Goal: Task Accomplishment & Management: Complete application form

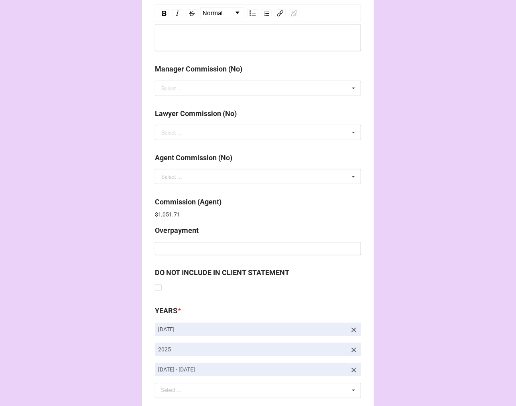
scroll to position [978, 0]
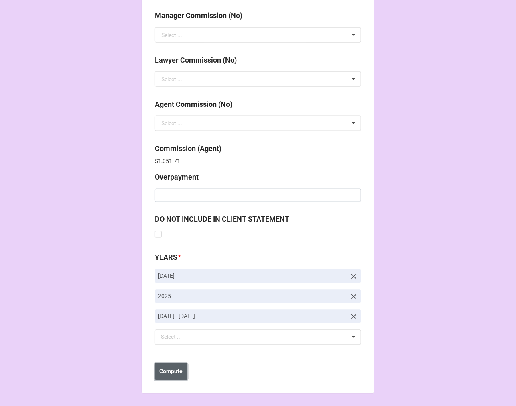
click at [171, 372] on b "Compute" at bounding box center [171, 371] width 23 height 8
click at [171, 372] on b "Save" at bounding box center [169, 371] width 13 height 8
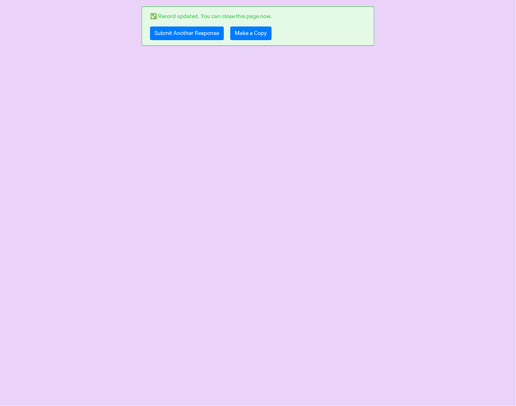
scroll to position [0, 0]
click at [248, 37] on link "Make a Copy" at bounding box center [250, 33] width 41 height 14
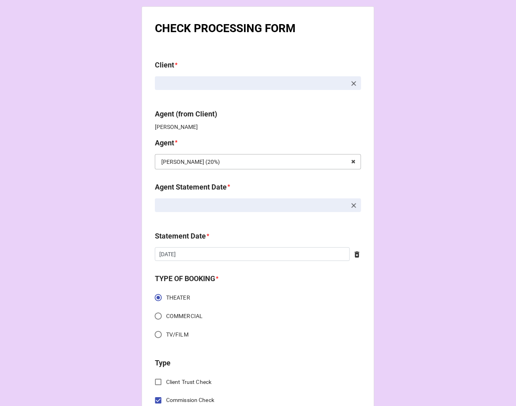
click at [319, 164] on input "text" at bounding box center [259, 162] width 206 height 14
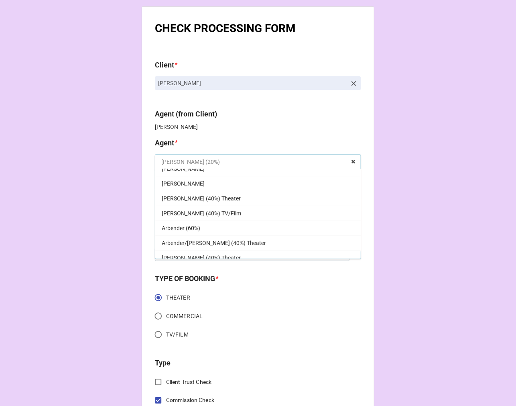
scroll to position [580, 0]
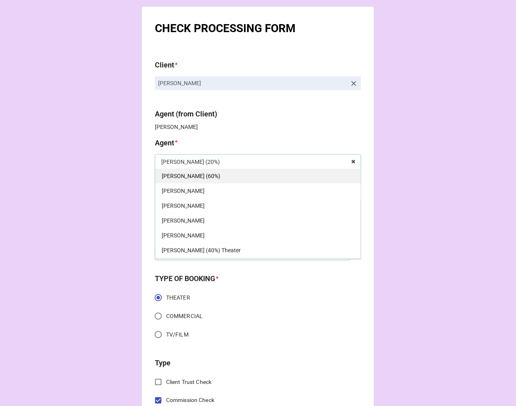
click at [195, 176] on div "[PERSON_NAME] (60%)" at bounding box center [258, 175] width 206 height 15
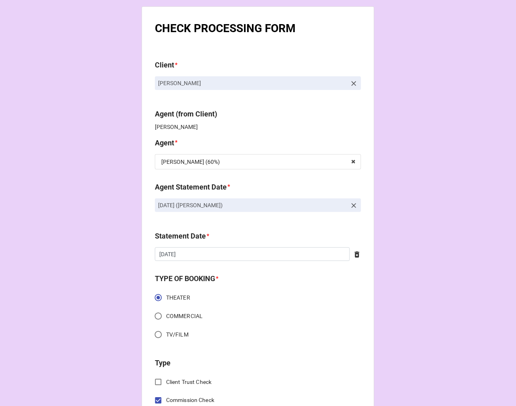
click at [352, 204] on icon at bounding box center [354, 206] width 8 height 8
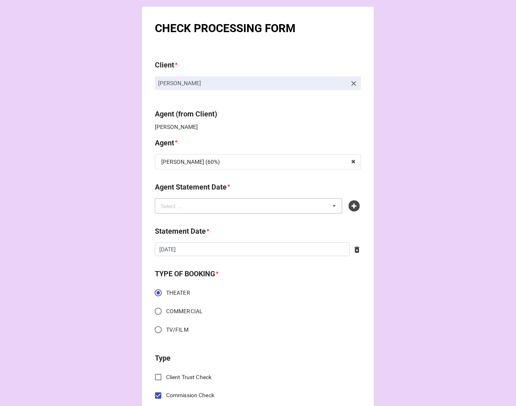
click at [271, 211] on div "Select ... No results found." at bounding box center [248, 205] width 187 height 15
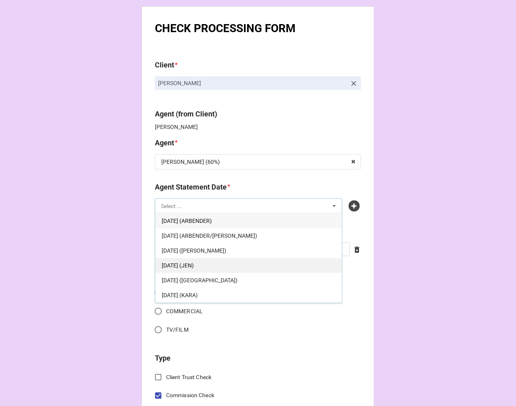
scroll to position [74, 0]
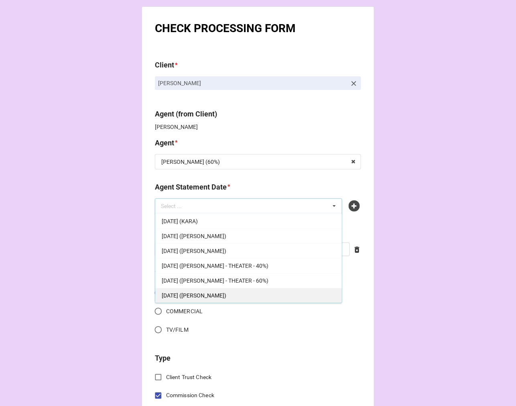
click at [239, 293] on div "[DATE] ([PERSON_NAME])" at bounding box center [248, 295] width 187 height 15
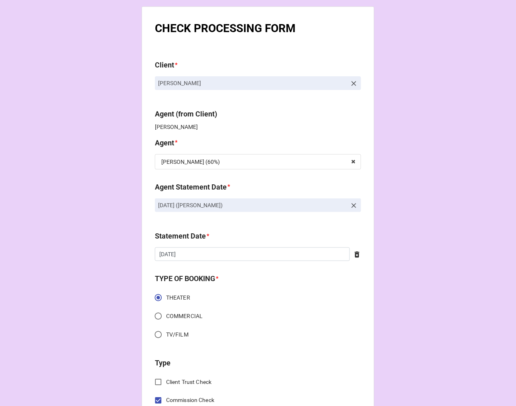
click at [353, 256] on icon at bounding box center [357, 255] width 8 height 8
click at [203, 256] on input "text" at bounding box center [258, 254] width 206 height 14
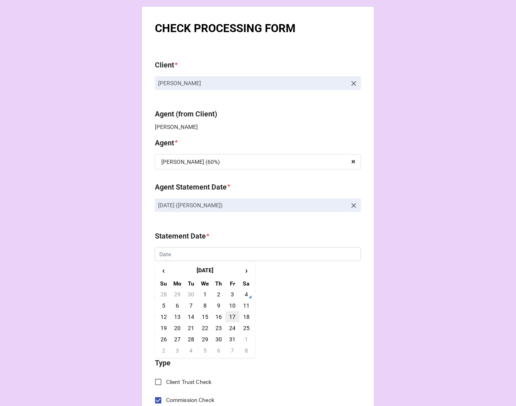
click at [233, 315] on td "17" at bounding box center [233, 316] width 14 height 11
type input "[DATE]"
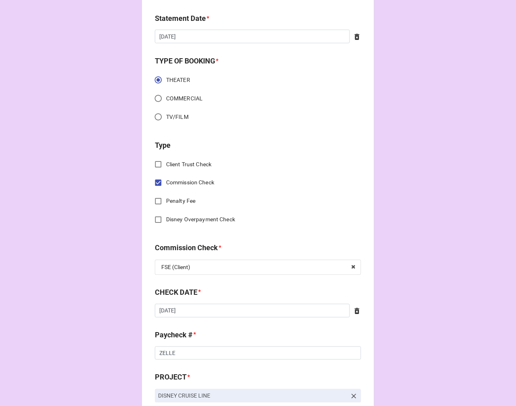
scroll to position [223, 0]
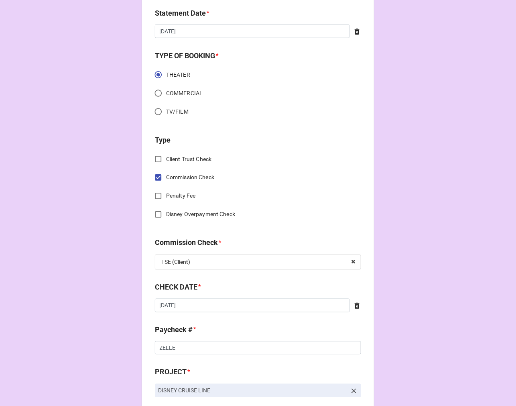
click at [355, 305] on icon at bounding box center [357, 306] width 5 height 6
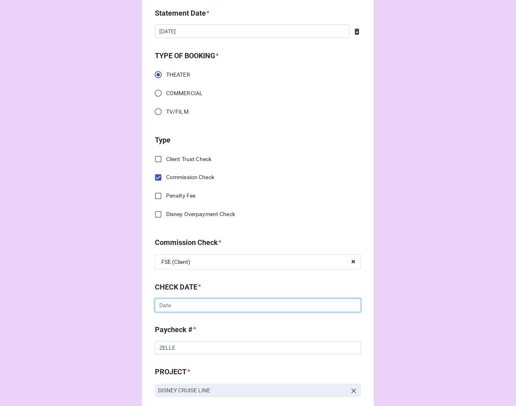
click at [210, 303] on input "text" at bounding box center [258, 306] width 206 height 14
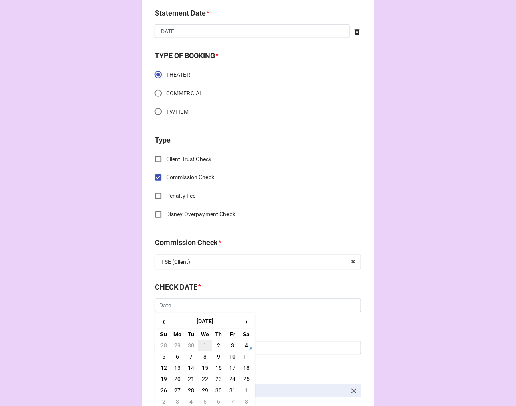
click at [203, 342] on td "1" at bounding box center [205, 345] width 14 height 11
type input "10/1/2025"
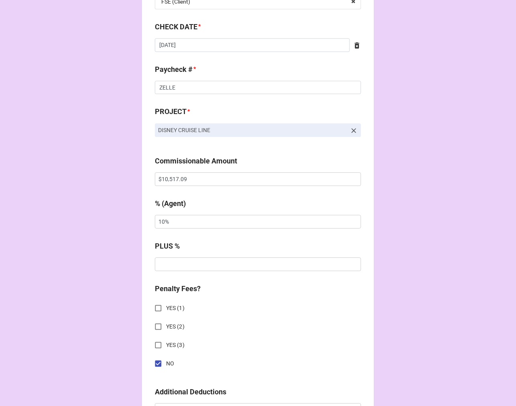
scroll to position [491, 0]
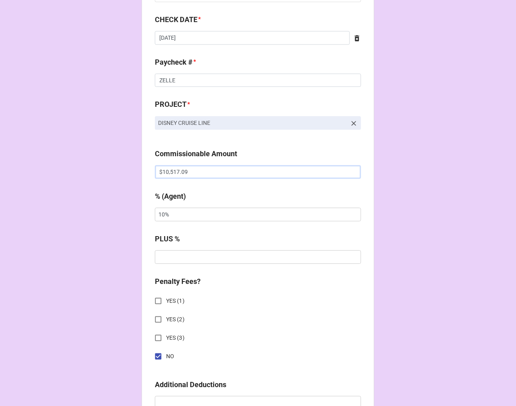
drag, startPoint x: 213, startPoint y: 171, endPoint x: 71, endPoint y: 169, distance: 141.7
click at [77, 169] on div "CHECK PROCESSING FORM Client * Tom Riggleman Agent (from Client) Tiera Agent * …" at bounding box center [258, 186] width 516 height 1355
paste input ",500.00"
type input "$1,500.00"
drag, startPoint x: 124, startPoint y: 218, endPoint x: 86, endPoint y: 218, distance: 38.1
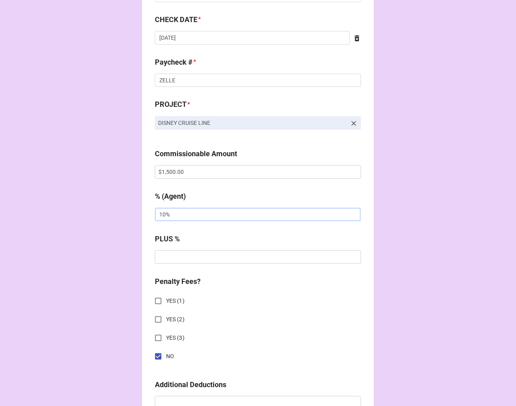
click at [89, 218] on div "CHECK PROCESSING FORM Client * Tom Riggleman Agent (from Client) Tiera Agent * …" at bounding box center [258, 186] width 516 height 1355
drag, startPoint x: 201, startPoint y: 223, endPoint x: 163, endPoint y: 220, distance: 37.8
click at [163, 222] on div "% (Agent) 8%" at bounding box center [258, 209] width 206 height 36
drag, startPoint x: 169, startPoint y: 217, endPoint x: 132, endPoint y: 217, distance: 36.9
click at [134, 217] on div "CHECK PROCESSING FORM Client * Tom Riggleman Agent (from Client) Tiera Agent * …" at bounding box center [258, 186] width 516 height 1355
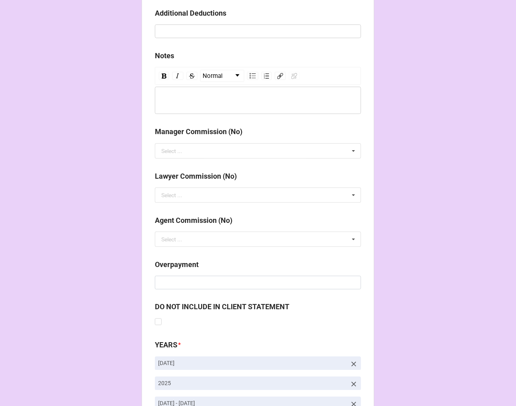
scroll to position [949, 0]
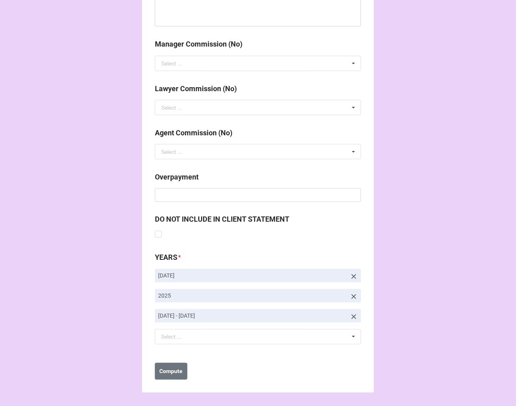
type input "5%"
click at [351, 318] on icon at bounding box center [354, 317] width 8 height 8
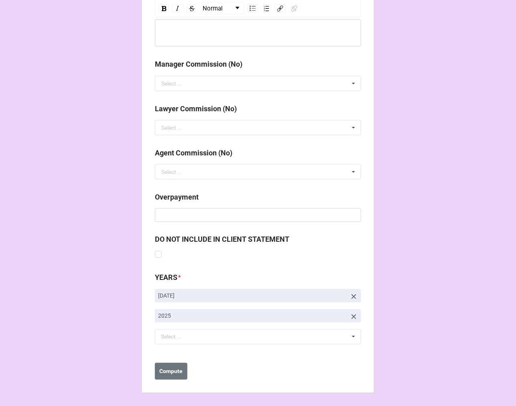
click at [354, 294] on icon at bounding box center [354, 296] width 5 height 5
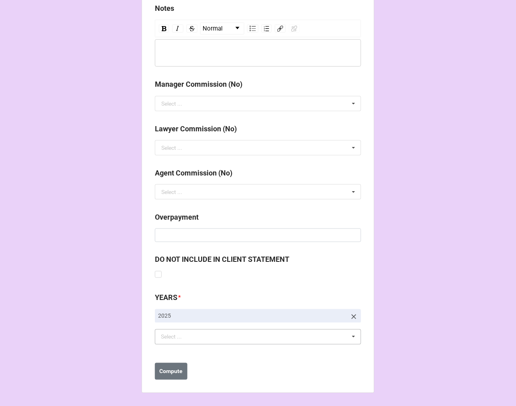
click at [189, 339] on div "Select ..." at bounding box center [176, 336] width 35 height 9
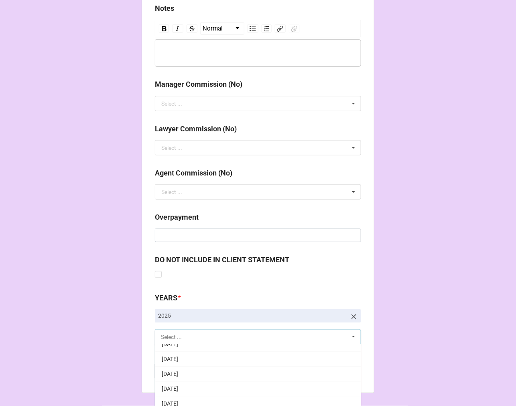
scroll to position [89, 0]
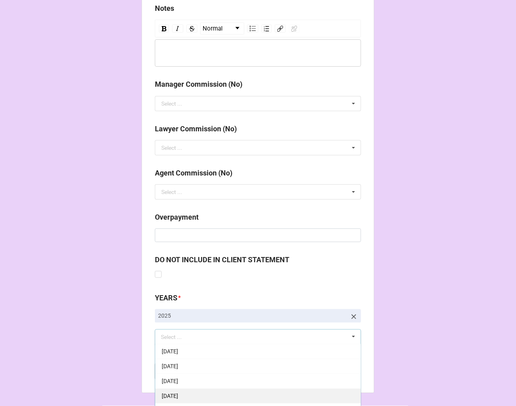
click at [178, 398] on span "[DATE]" at bounding box center [170, 396] width 16 height 6
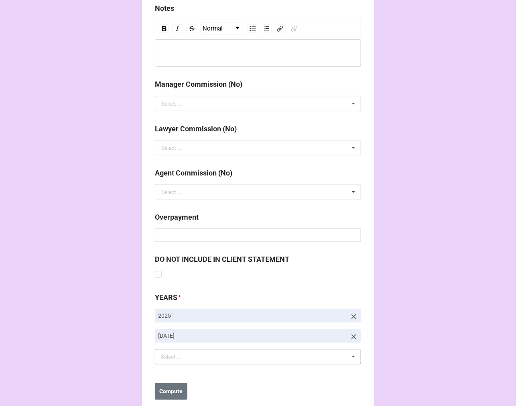
drag, startPoint x: 480, startPoint y: 219, endPoint x: 435, endPoint y: 230, distance: 46.2
click at [173, 388] on b "Compute" at bounding box center [171, 391] width 23 height 8
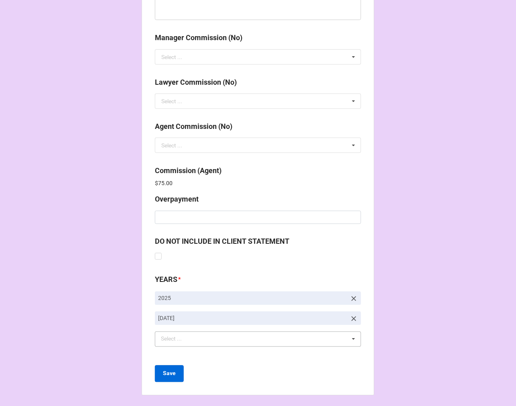
scroll to position [958, 0]
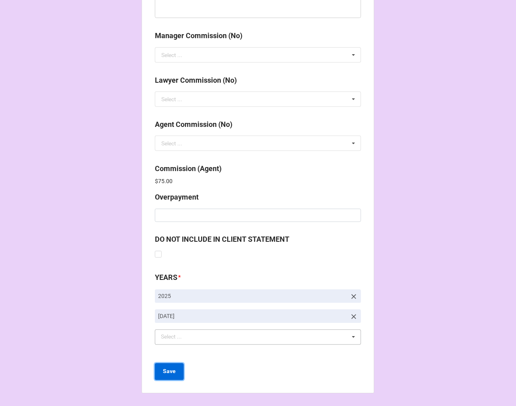
click at [173, 373] on b "Save" at bounding box center [169, 371] width 13 height 8
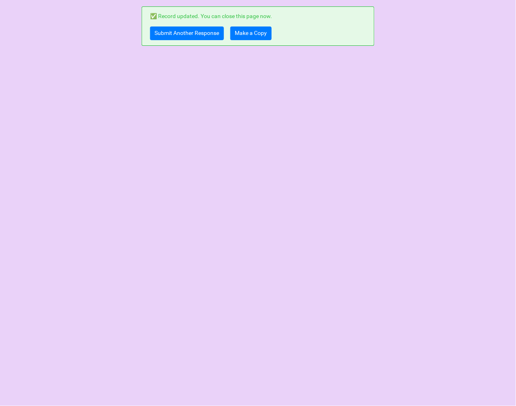
scroll to position [0, 0]
click at [165, 34] on link "Submit Another Response" at bounding box center [187, 33] width 74 height 14
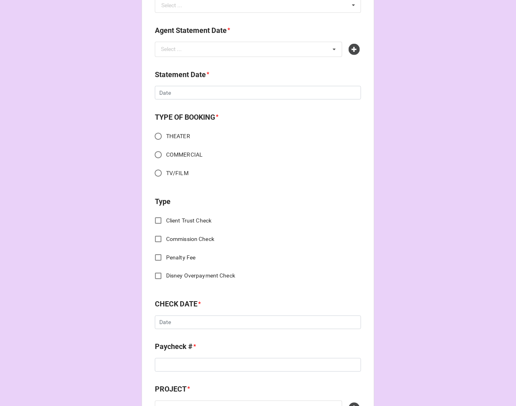
scroll to position [401, 0]
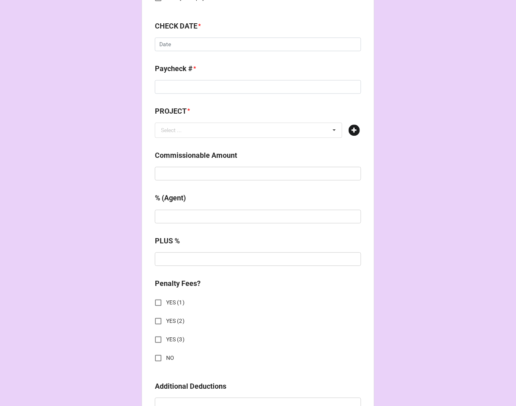
click at [354, 132] on icon at bounding box center [354, 129] width 11 height 11
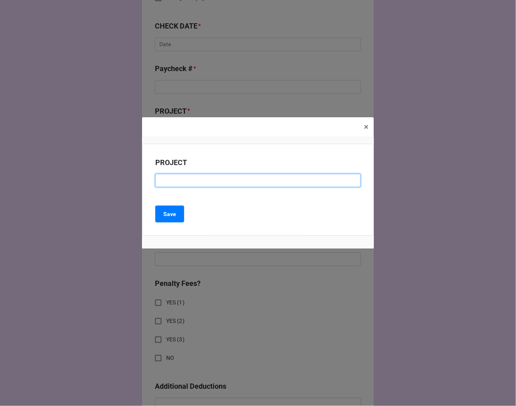
click at [185, 182] on input at bounding box center [258, 181] width 206 height 14
paste input "CREED REPERTORY THEATRE 2025 SEASON"
type input "CREED REPERTORY THEATRE 2025 SEASON"
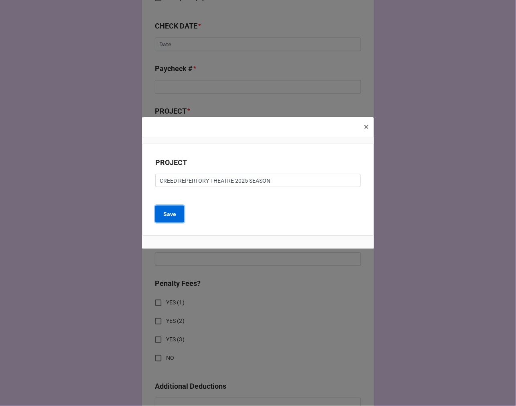
click at [174, 217] on b "Save" at bounding box center [169, 214] width 13 height 8
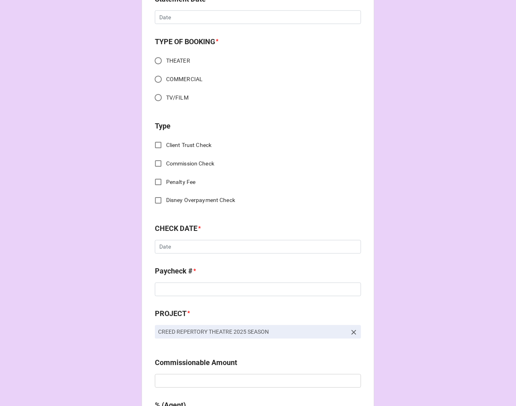
scroll to position [45, 0]
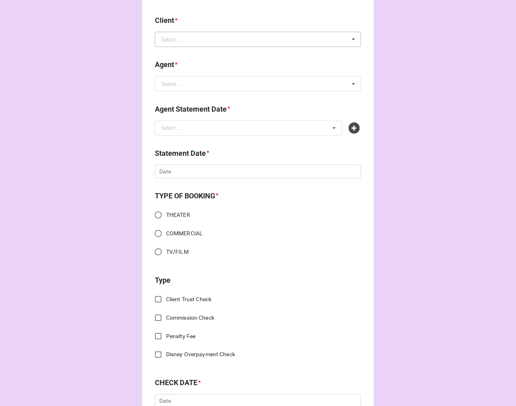
click at [183, 39] on div "Select ..." at bounding box center [176, 39] width 35 height 9
paste input "Aviva Pressman"
type input "Aviva Pressman"
click at [208, 54] on div "Aviva Pressman" at bounding box center [258, 54] width 206 height 15
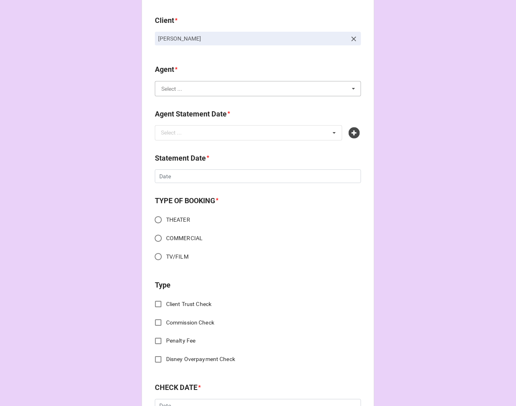
click at [199, 82] on input "text" at bounding box center [259, 88] width 206 height 14
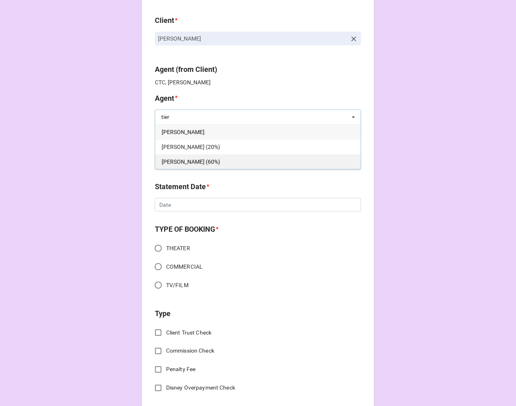
type input "tier"
click at [173, 161] on span "[PERSON_NAME] (60%)" at bounding box center [191, 162] width 59 height 6
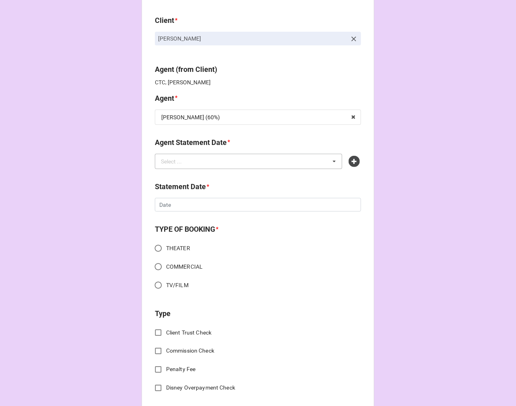
click at [184, 157] on div "Select ..." at bounding box center [176, 161] width 35 height 9
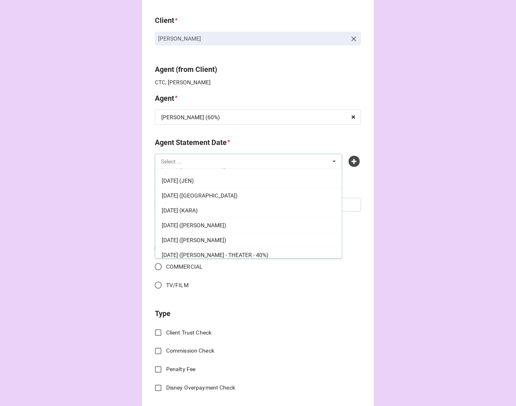
scroll to position [74, 0]
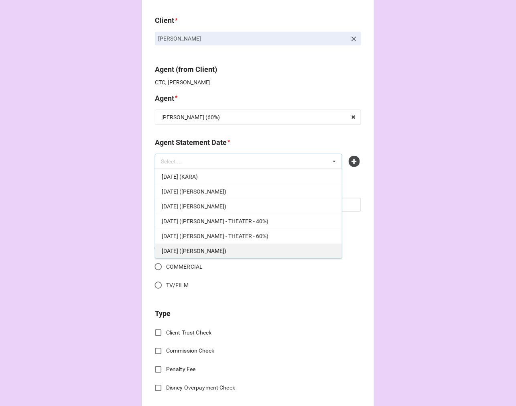
click at [218, 253] on span "OCTOBER 17, 2025 (TIERA)" at bounding box center [194, 251] width 65 height 6
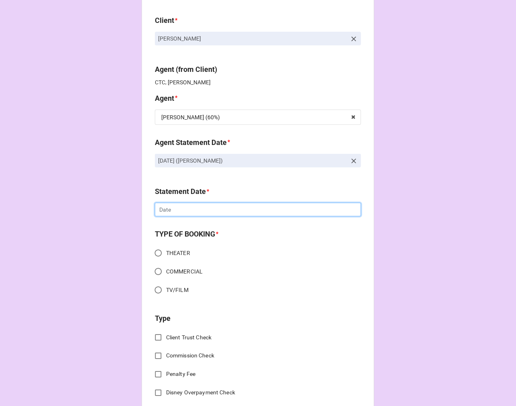
click at [187, 212] on input "text" at bounding box center [258, 210] width 206 height 14
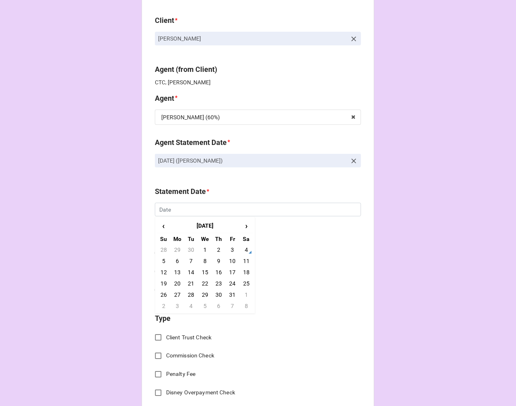
drag, startPoint x: 234, startPoint y: 272, endPoint x: 225, endPoint y: 271, distance: 9.3
click at [234, 271] on td "17" at bounding box center [233, 272] width 14 height 11
type input "[DATE]"
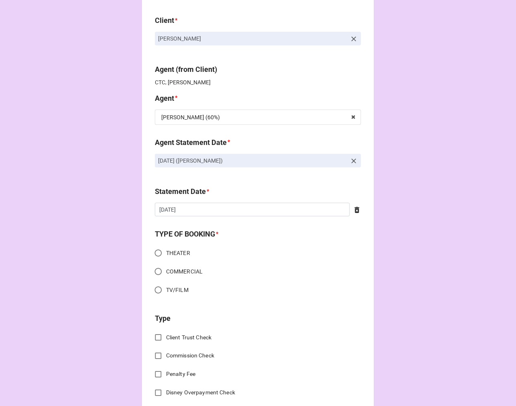
click at [158, 255] on input "THEATER" at bounding box center [159, 253] width 16 height 16
radio input "true"
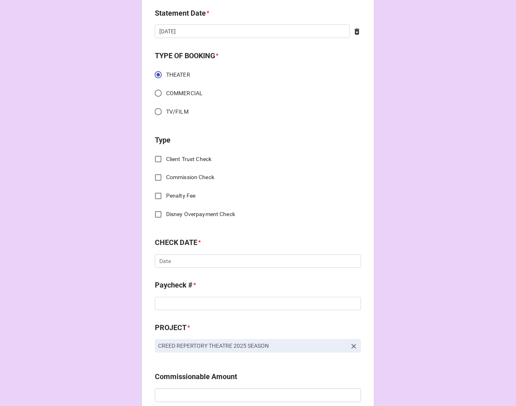
click at [157, 175] on input "Commission Check" at bounding box center [159, 178] width 16 height 16
checkbox input "true"
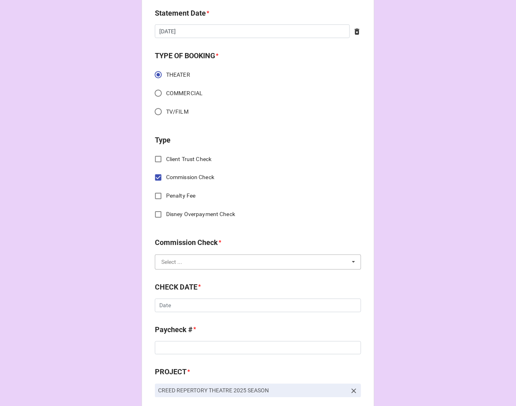
click at [182, 266] on input "text" at bounding box center [259, 262] width 206 height 14
click at [183, 276] on span "FSE (Client)" at bounding box center [176, 277] width 29 height 6
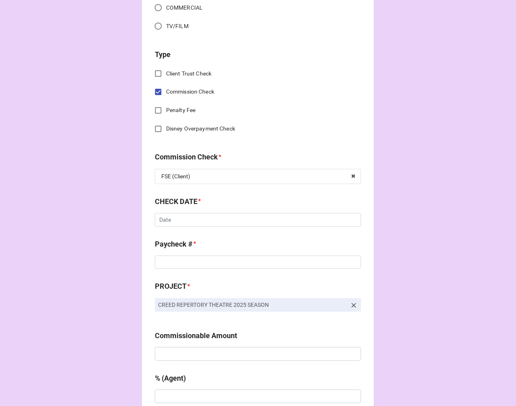
scroll to position [401, 0]
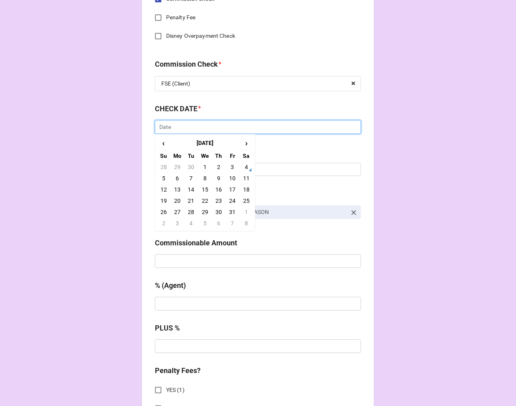
click at [181, 127] on input "text" at bounding box center [258, 127] width 206 height 14
drag, startPoint x: 216, startPoint y: 167, endPoint x: 174, endPoint y: 167, distance: 42.2
click at [216, 167] on td "2" at bounding box center [219, 166] width 14 height 11
type input "[DATE]"
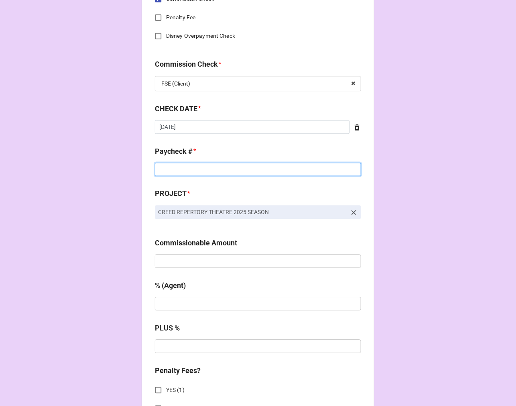
click at [164, 167] on input at bounding box center [258, 170] width 206 height 14
type input "DIRECT DEPOSIT"
type input "$11,286.50"
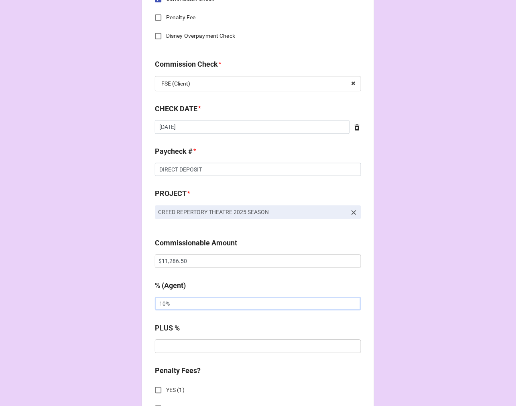
type input "10%"
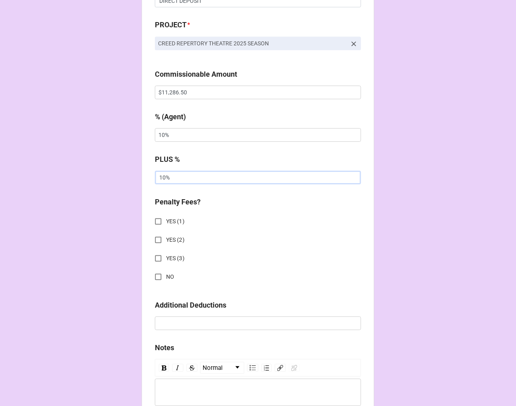
scroll to position [669, 0]
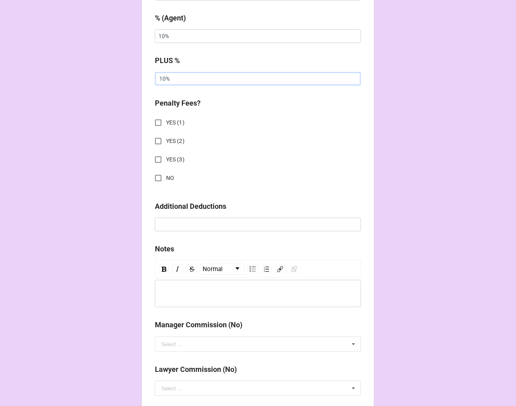
type input "10%"
click at [157, 181] on input "NO" at bounding box center [159, 178] width 16 height 16
checkbox input "true"
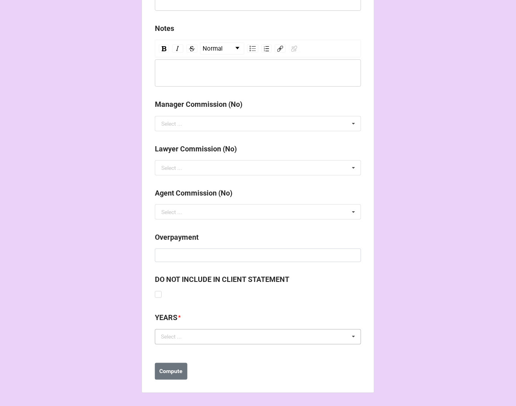
click at [197, 340] on div "Select ... No results found." at bounding box center [258, 336] width 206 height 15
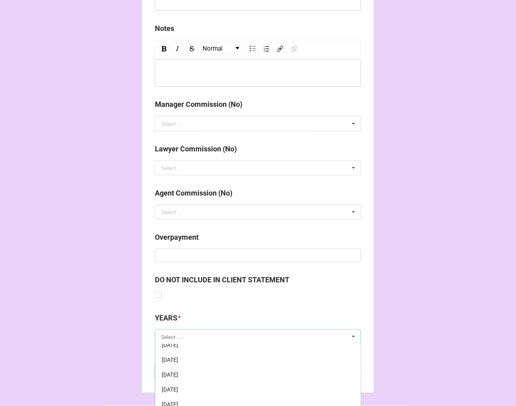
scroll to position [89, 0]
click at [192, 391] on div "[DATE]" at bounding box center [258, 396] width 206 height 15
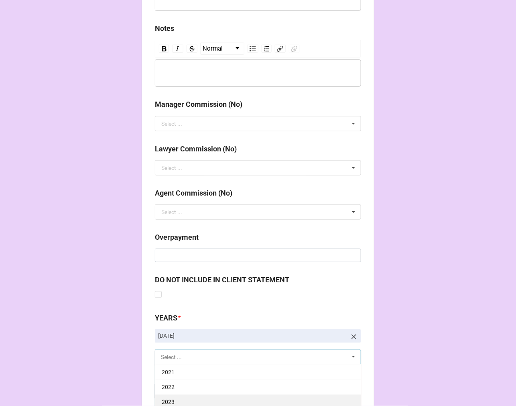
scroll to position [934, 0]
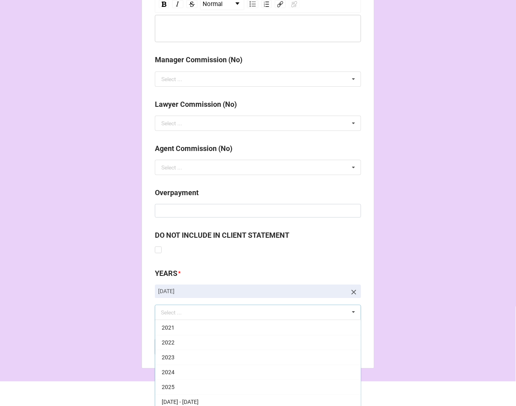
drag, startPoint x: 180, startPoint y: 385, endPoint x: 287, endPoint y: 348, distance: 113.8
click at [180, 384] on div "2025" at bounding box center [258, 386] width 206 height 15
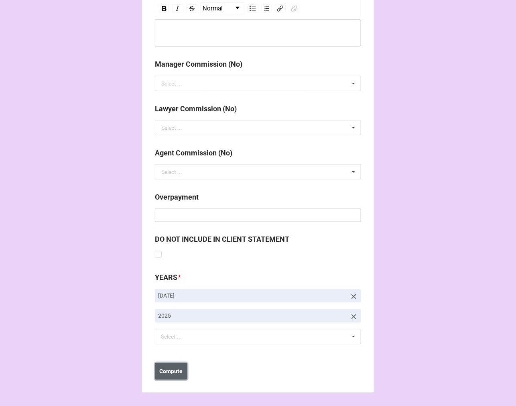
click at [173, 375] on b "Compute" at bounding box center [171, 371] width 23 height 8
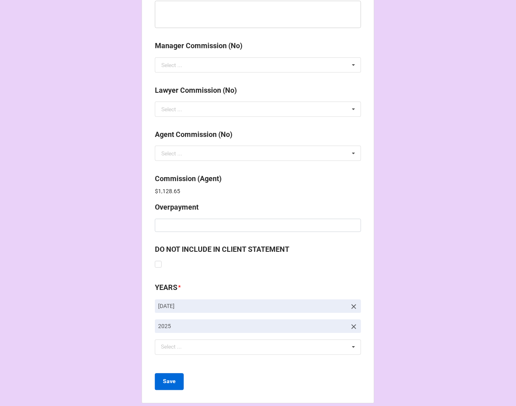
scroll to position [958, 0]
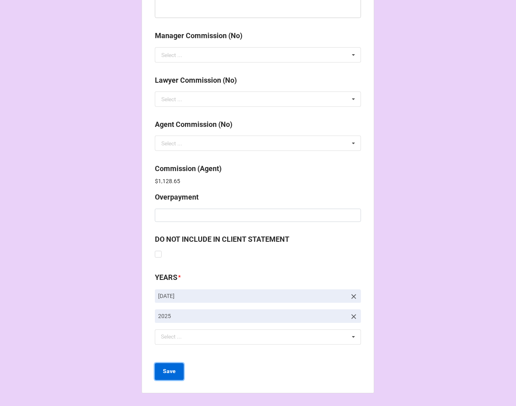
click at [174, 367] on button "Save" at bounding box center [169, 371] width 29 height 17
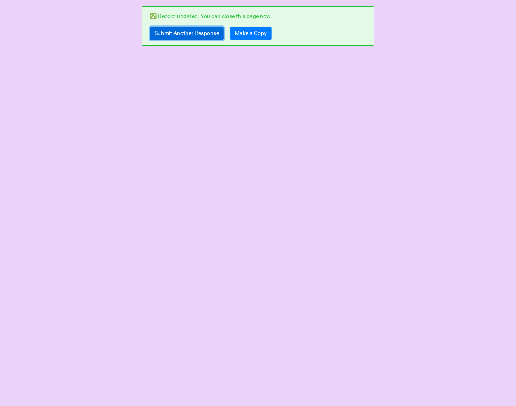
click at [167, 38] on link "Submit Another Response" at bounding box center [187, 33] width 74 height 14
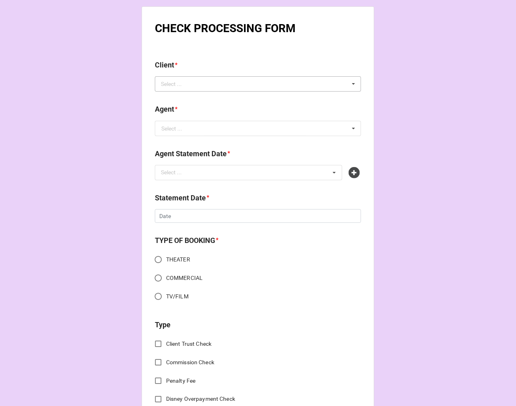
click at [182, 82] on div "Select ..." at bounding box center [176, 83] width 35 height 9
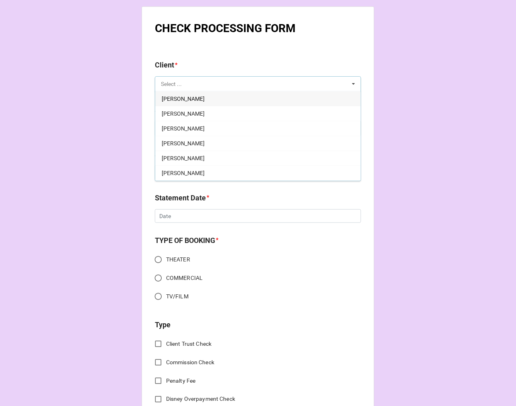
paste input "Edward Singletary Jr."
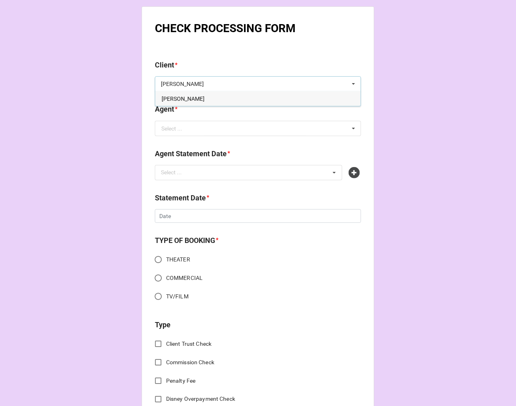
type input "Edward Singletary Jr."
click at [216, 94] on div "Edward Singletary Jr." at bounding box center [258, 98] width 206 height 15
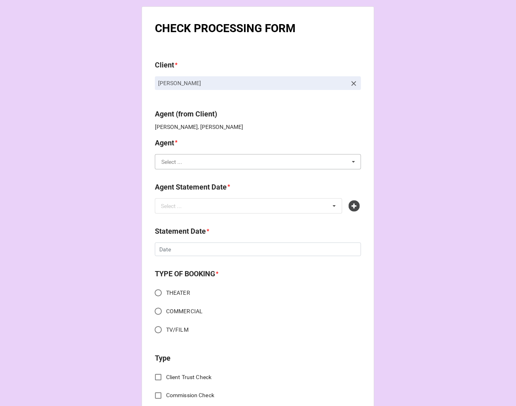
click at [185, 162] on input "text" at bounding box center [259, 162] width 206 height 14
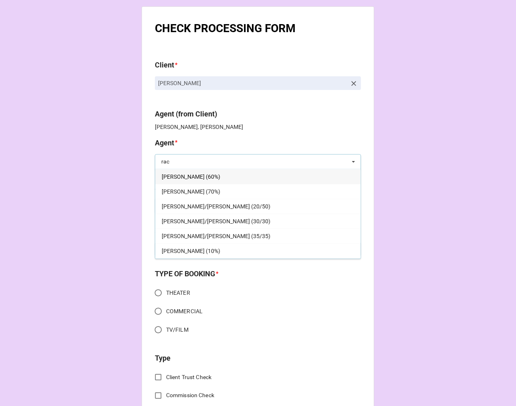
type input "rac"
click at [195, 174] on div "[PERSON_NAME] (60%)" at bounding box center [258, 176] width 206 height 15
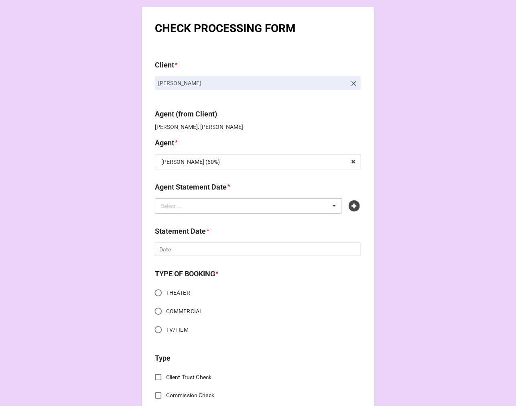
click at [194, 212] on div "Select ... No results found." at bounding box center [248, 205] width 187 height 15
click at [355, 205] on icon at bounding box center [354, 205] width 11 height 11
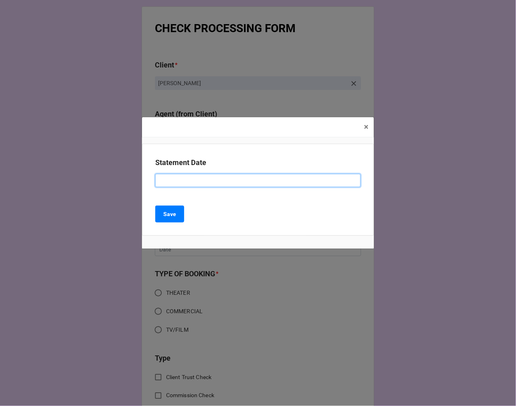
click at [199, 183] on input at bounding box center [258, 181] width 206 height 14
type input "OCTOBER 17, 2025 (RACHEL)"
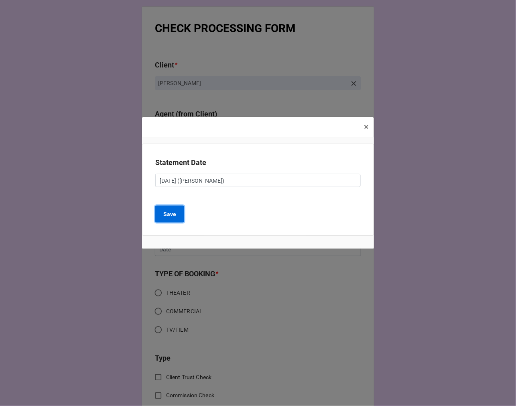
click at [177, 211] on button "Save" at bounding box center [169, 214] width 29 height 17
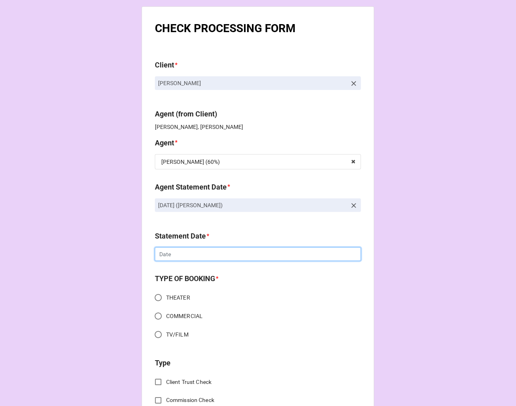
click at [210, 253] on input "text" at bounding box center [258, 254] width 206 height 14
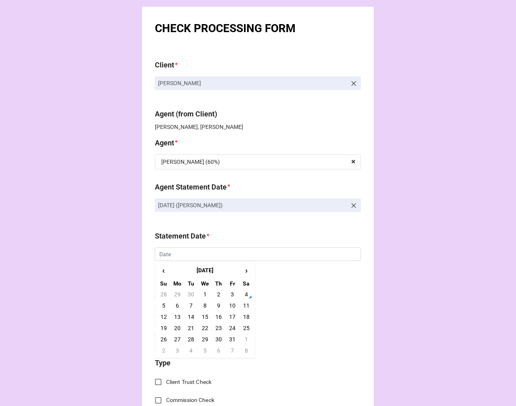
click at [234, 316] on td "17" at bounding box center [233, 316] width 14 height 11
type input "10/17/2025"
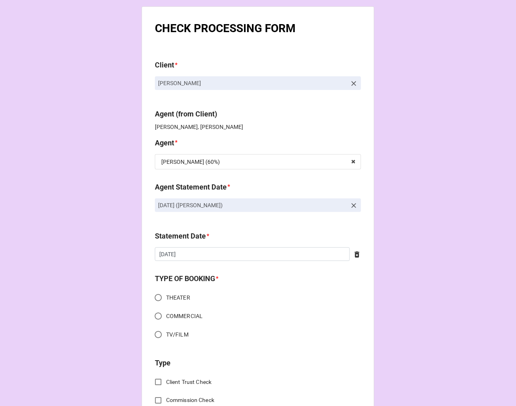
click at [153, 334] on input "TV/FILM" at bounding box center [159, 335] width 16 height 16
radio input "true"
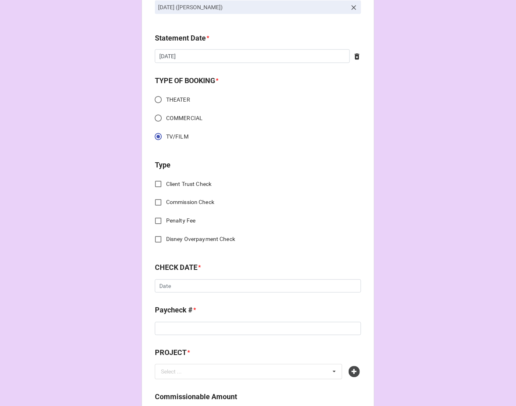
scroll to position [223, 0]
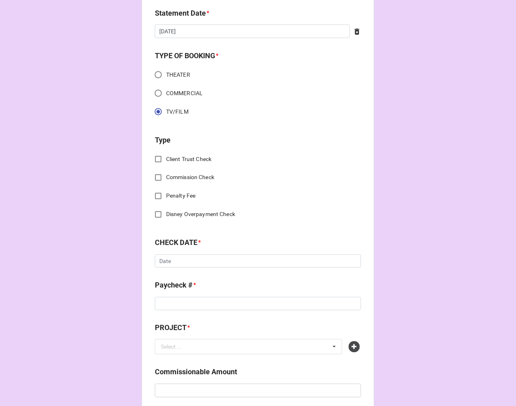
click at [156, 178] on input "Commission Check" at bounding box center [159, 178] width 16 height 16
checkbox input "true"
click at [181, 255] on input "text" at bounding box center [259, 262] width 206 height 14
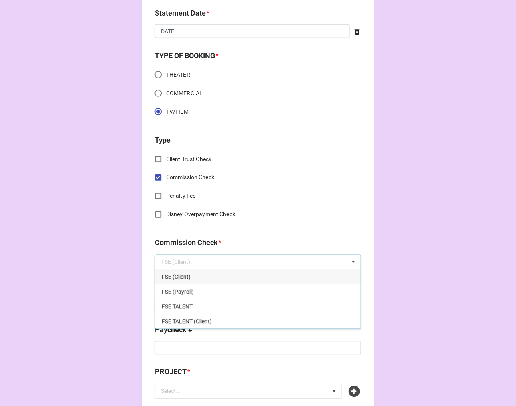
click at [185, 274] on span "FSE (Client)" at bounding box center [176, 277] width 29 height 6
click at [182, 266] on input "text" at bounding box center [259, 262] width 206 height 14
click at [187, 289] on span "FSE (Payroll)" at bounding box center [178, 292] width 32 height 6
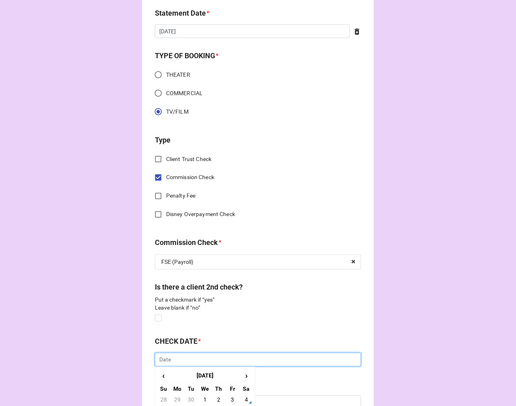
click at [183, 354] on input "text" at bounding box center [258, 360] width 206 height 14
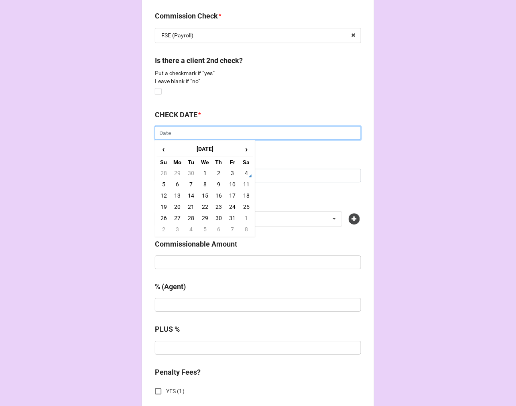
scroll to position [491, 0]
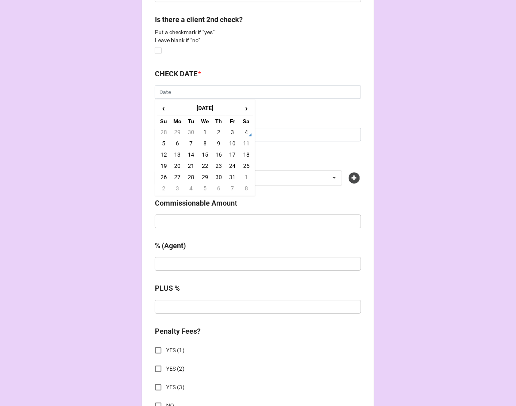
drag, startPoint x: 218, startPoint y: 132, endPoint x: 213, endPoint y: 133, distance: 5.1
click at [217, 132] on td "2" at bounding box center [219, 131] width 14 height 11
type input "[DATE]"
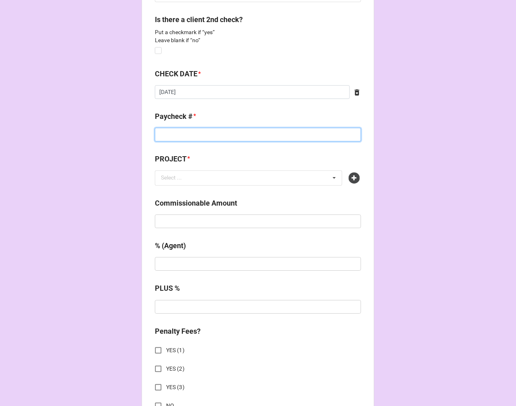
click at [189, 133] on input at bounding box center [258, 135] width 206 height 14
type input "ZELLE"
click at [352, 177] on icon at bounding box center [354, 177] width 11 height 11
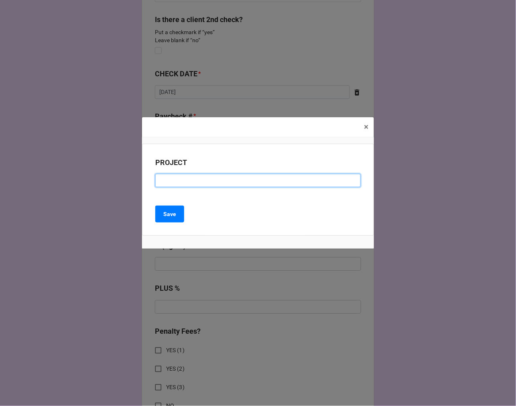
click at [230, 181] on input at bounding box center [258, 181] width 206 height 14
type input "SLEEPING PRINCESS"
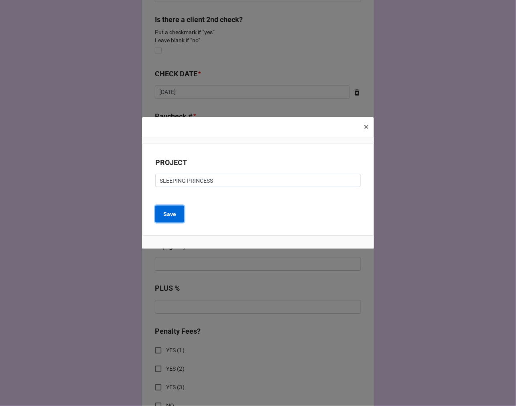
click at [172, 210] on b "Save" at bounding box center [169, 214] width 13 height 8
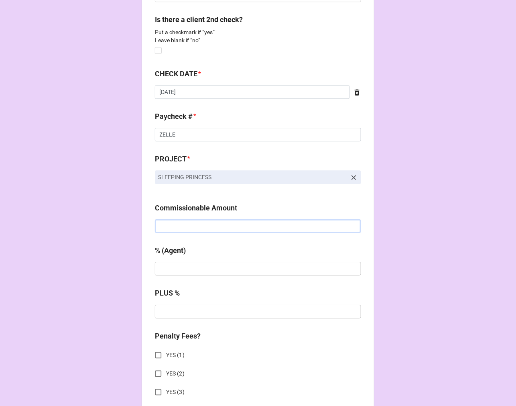
click at [208, 230] on input "text" at bounding box center [258, 226] width 206 height 14
type input "$1,600.00"
type input "10%"
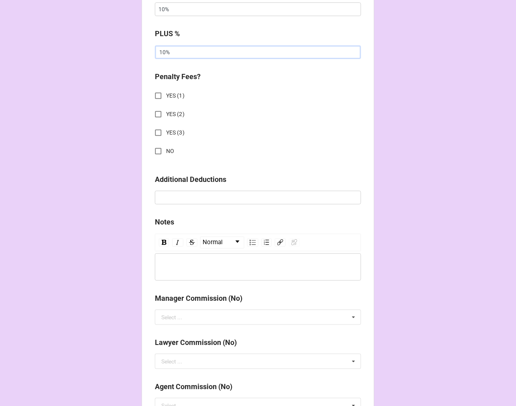
scroll to position [758, 0]
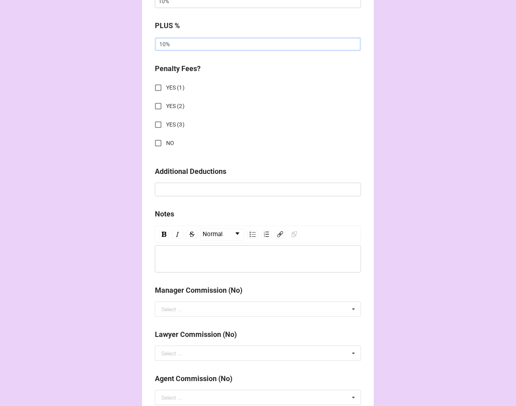
type input "10%"
click at [157, 140] on input "NO" at bounding box center [159, 143] width 16 height 16
checkbox input "true"
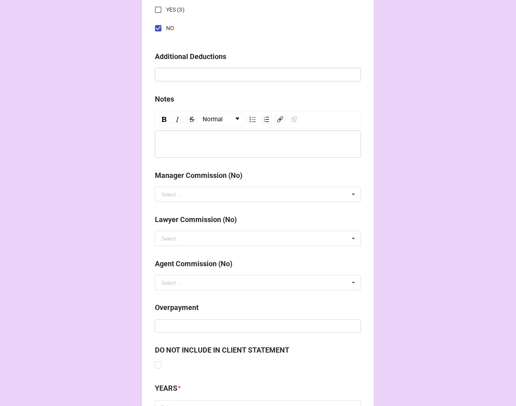
scroll to position [943, 0]
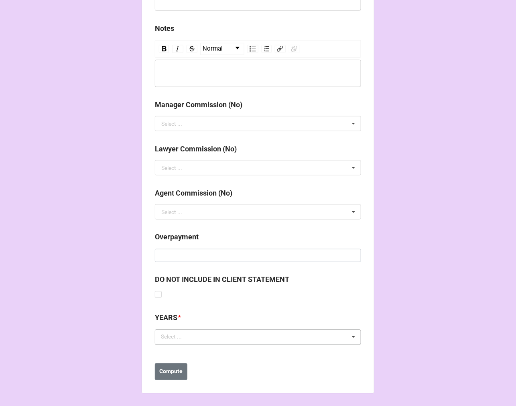
click at [194, 336] on div "Select ... No results found." at bounding box center [258, 337] width 206 height 15
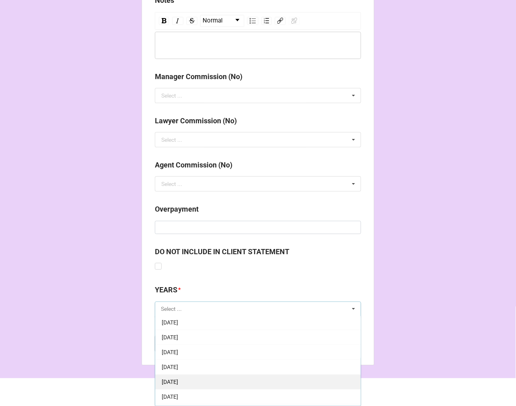
scroll to position [89, 0]
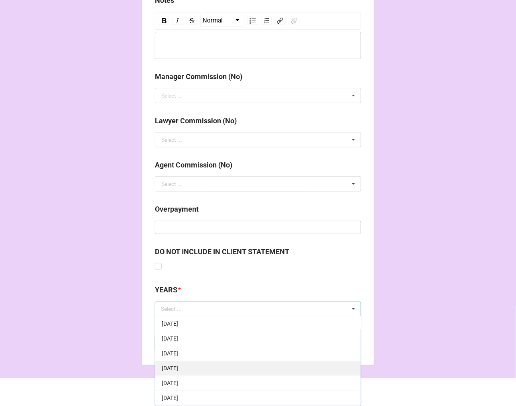
click at [178, 367] on span "[DATE]" at bounding box center [170, 368] width 16 height 6
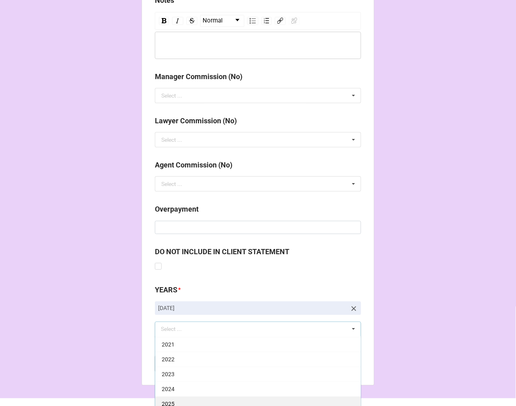
click at [171, 401] on span "2025" at bounding box center [168, 404] width 13 height 6
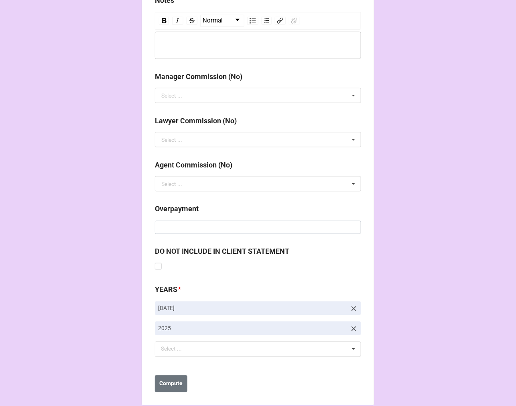
click at [171, 383] on b "Compute" at bounding box center [171, 383] width 23 height 8
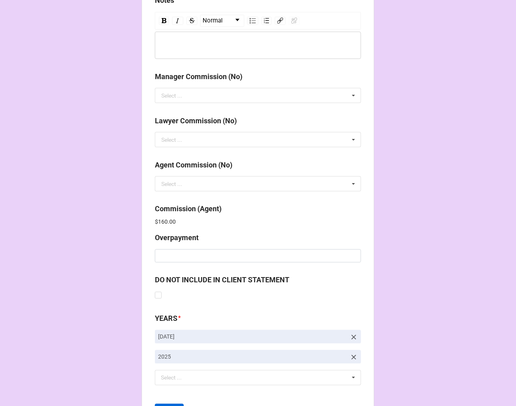
scroll to position [1012, 0]
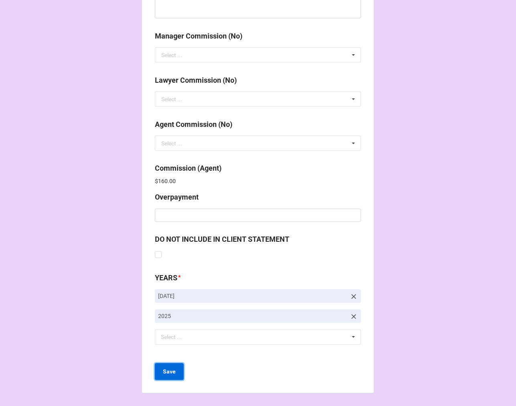
click at [162, 377] on button "Save" at bounding box center [169, 371] width 29 height 17
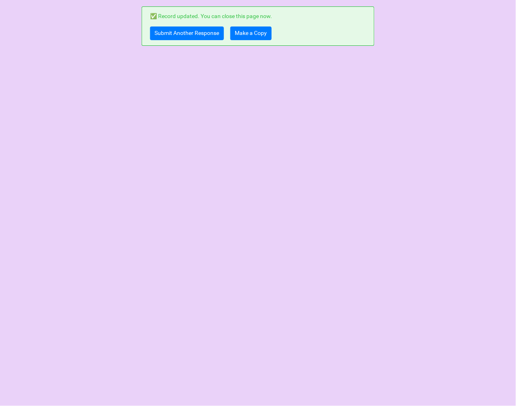
scroll to position [0, 0]
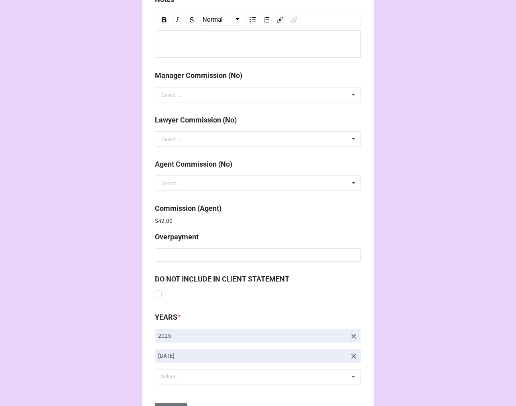
scroll to position [958, 0]
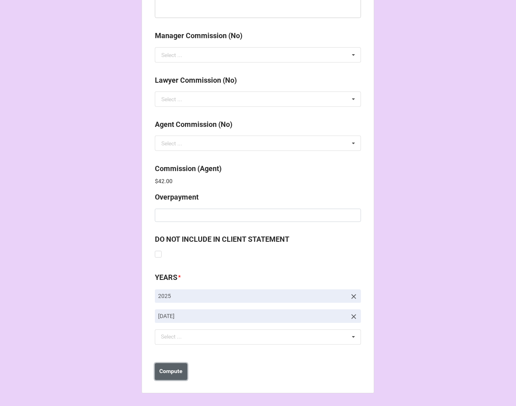
click at [167, 379] on button "Compute" at bounding box center [171, 371] width 33 height 17
click at [167, 371] on b "Save" at bounding box center [169, 371] width 13 height 8
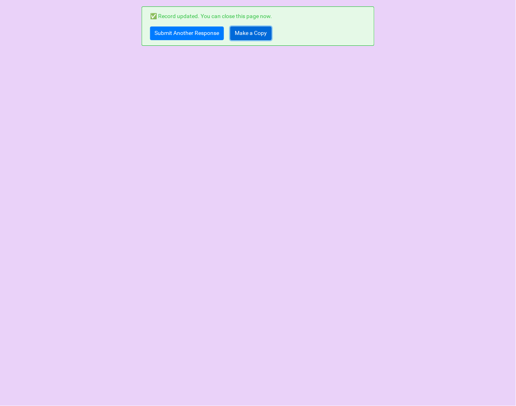
click at [251, 33] on link "Make a Copy" at bounding box center [250, 33] width 41 height 14
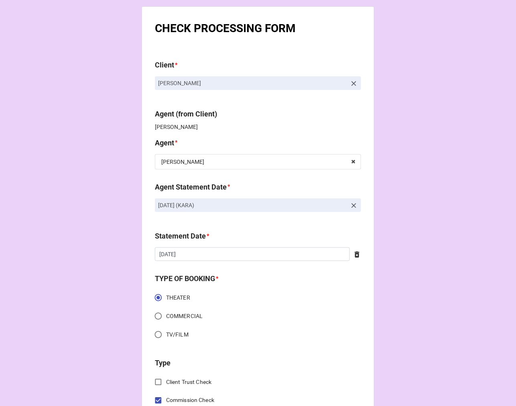
click at [352, 205] on icon at bounding box center [354, 206] width 8 height 8
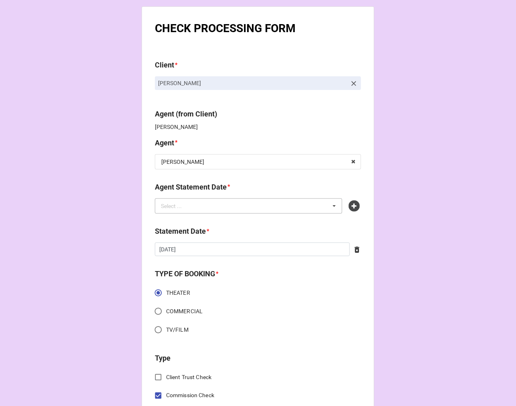
click at [296, 206] on div "Select ... No results found." at bounding box center [248, 205] width 187 height 15
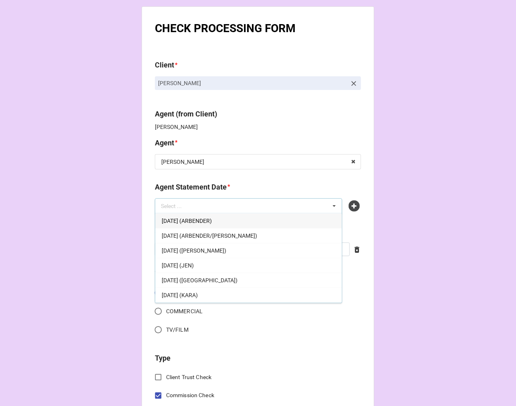
click at [198, 293] on span "[DATE] (KARA)" at bounding box center [180, 295] width 36 height 6
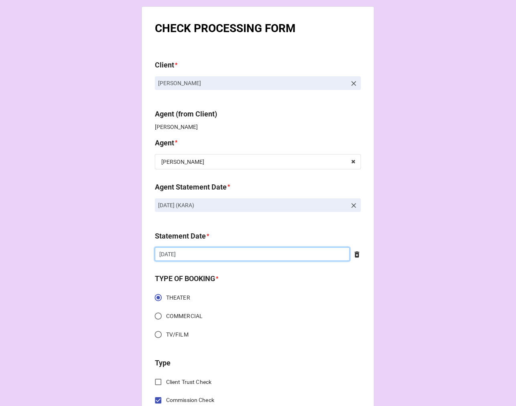
drag, startPoint x: 212, startPoint y: 253, endPoint x: 216, endPoint y: 263, distance: 10.7
click at [212, 252] on input "10/3/2025" at bounding box center [252, 254] width 195 height 14
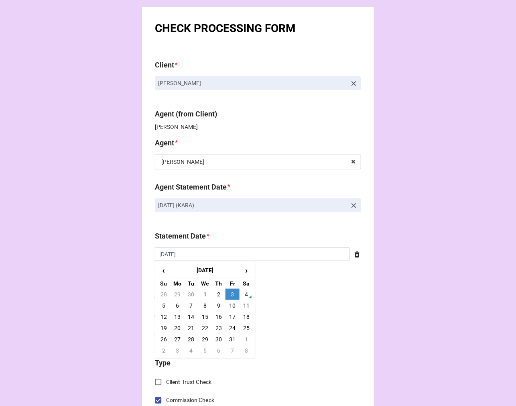
click at [231, 319] on td "17" at bounding box center [233, 316] width 14 height 11
type input "[DATE]"
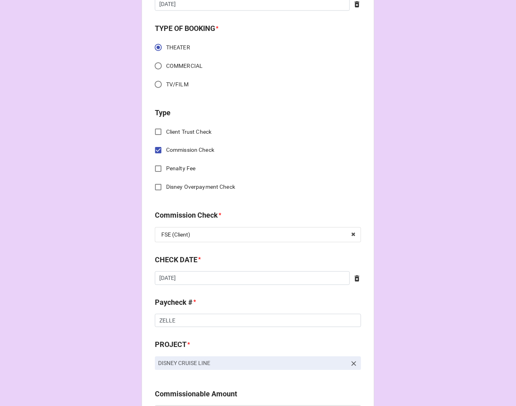
scroll to position [267, 0]
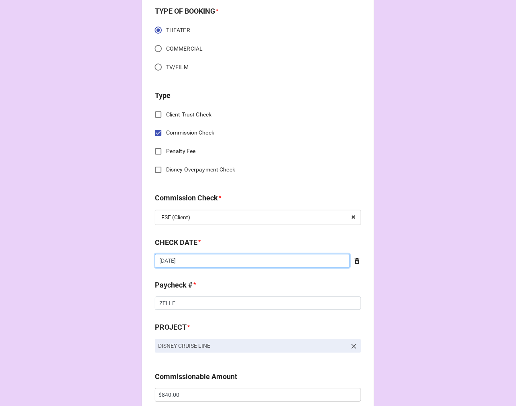
drag, startPoint x: 200, startPoint y: 256, endPoint x: 212, endPoint y: 259, distance: 12.9
click at [200, 256] on input "9/23/2025" at bounding box center [252, 261] width 195 height 14
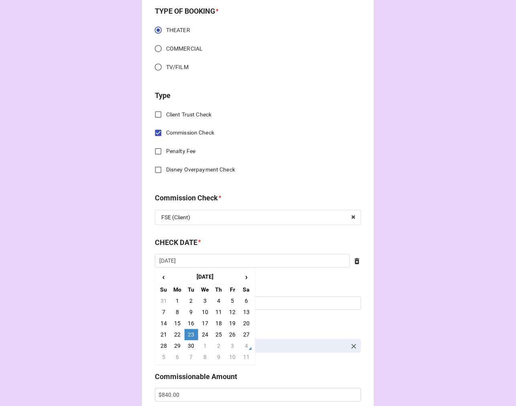
drag, startPoint x: 214, startPoint y: 346, endPoint x: 204, endPoint y: 340, distance: 11.7
click at [214, 345] on td "2" at bounding box center [219, 345] width 14 height 11
type input "[DATE]"
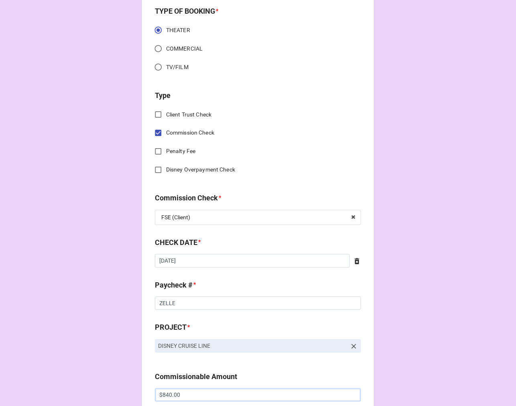
click at [163, 391] on input "$840.00" at bounding box center [258, 395] width 206 height 14
drag, startPoint x: 163, startPoint y: 391, endPoint x: 213, endPoint y: 386, distance: 50.0
click at [163, 391] on input "$840.00" at bounding box center [258, 395] width 206 height 14
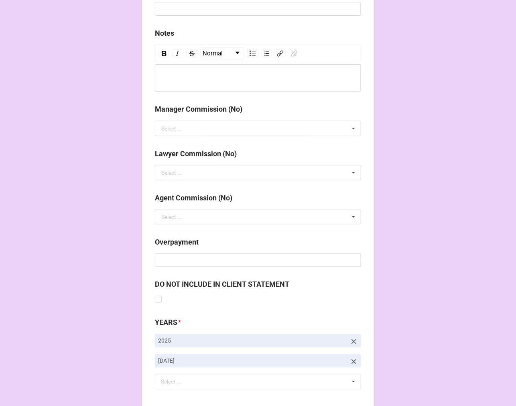
scroll to position [929, 0]
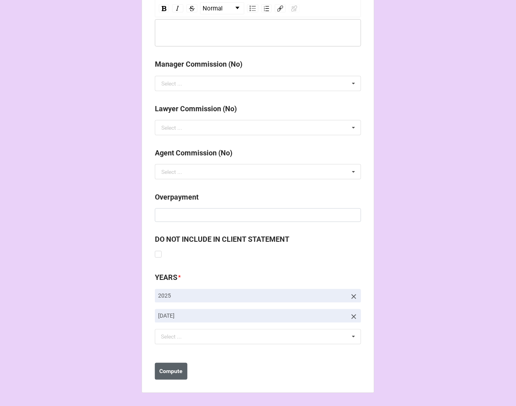
type input "$1,600.00"
click at [177, 368] on b "Compute" at bounding box center [171, 371] width 23 height 8
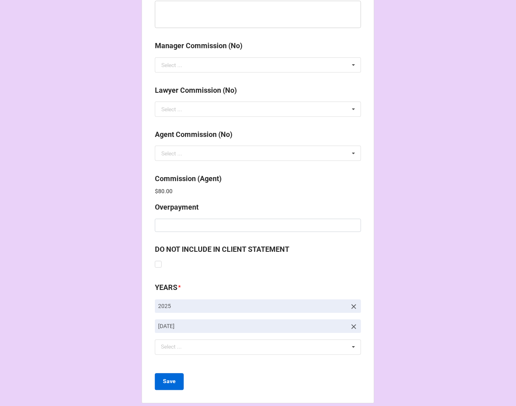
scroll to position [958, 0]
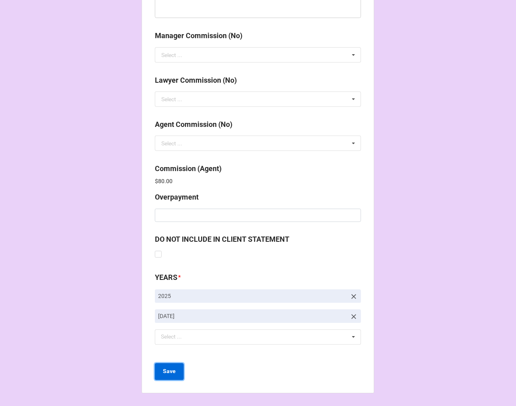
click at [171, 375] on b "Save" at bounding box center [169, 371] width 13 height 8
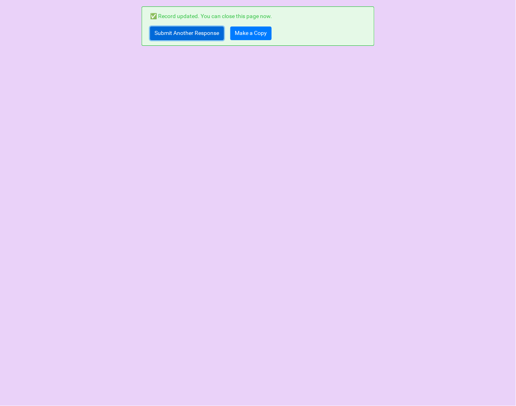
click at [165, 35] on link "Submit Another Response" at bounding box center [187, 33] width 74 height 14
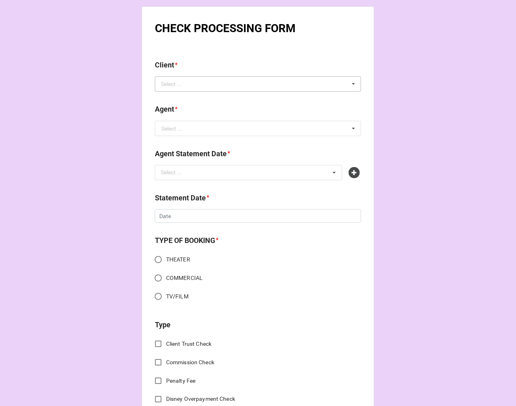
click at [166, 87] on div "Select ..." at bounding box center [176, 83] width 35 height 9
paste input "[PERSON_NAME]"
type input "[PERSON_NAME]"
click at [202, 97] on div "[PERSON_NAME]" at bounding box center [258, 98] width 206 height 15
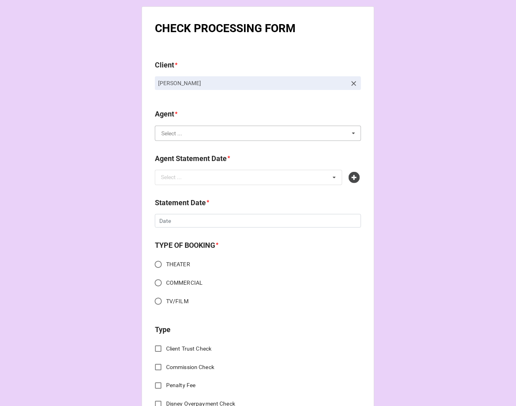
click at [181, 138] on input "text" at bounding box center [259, 133] width 206 height 14
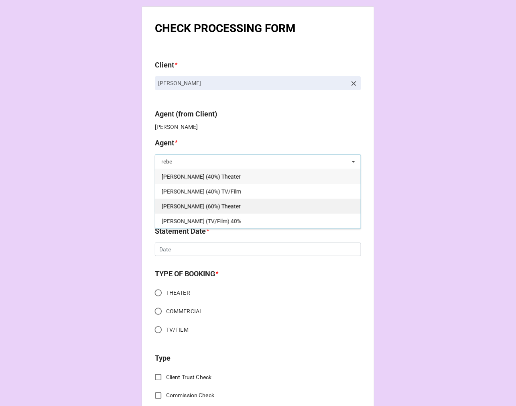
type input "rebe"
click at [214, 200] on div "[PERSON_NAME] (60%) Theater" at bounding box center [258, 206] width 206 height 15
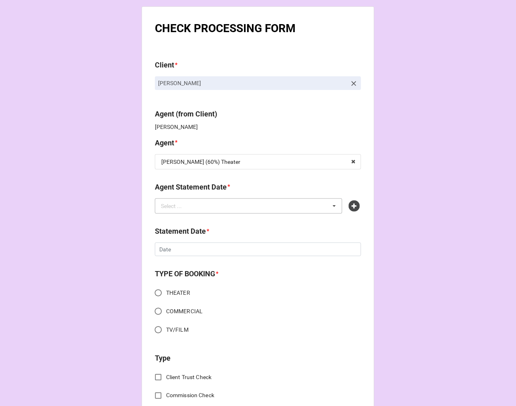
click at [214, 202] on div "Select ... No results found." at bounding box center [248, 205] width 187 height 15
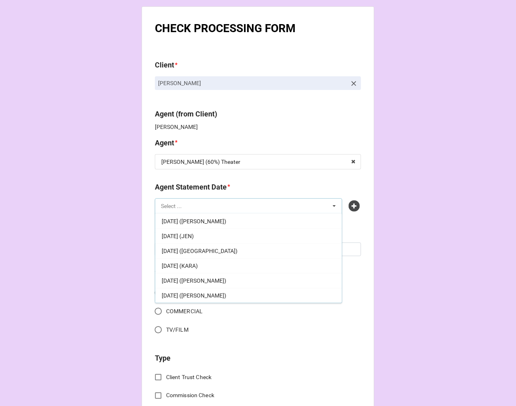
scroll to position [89, 0]
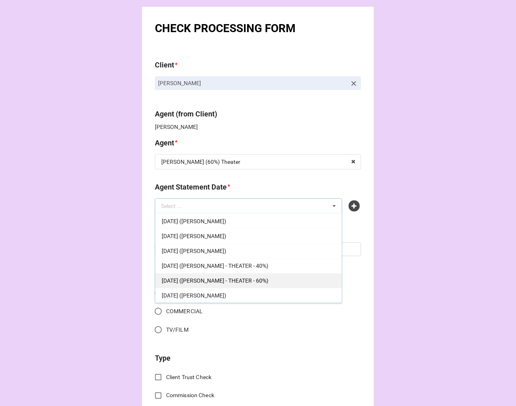
click at [255, 284] on div "[DATE] ([PERSON_NAME] - THEATER - 60%)" at bounding box center [248, 280] width 187 height 15
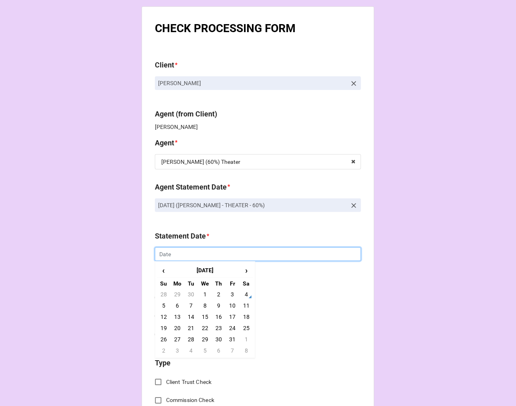
click at [174, 252] on input "text" at bounding box center [258, 254] width 206 height 14
click at [230, 315] on td "17" at bounding box center [233, 316] width 14 height 11
type input "[DATE]"
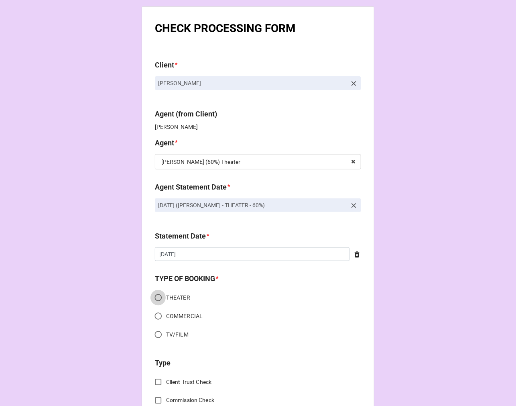
click at [159, 299] on input "THEATER" at bounding box center [159, 298] width 16 height 16
radio input "true"
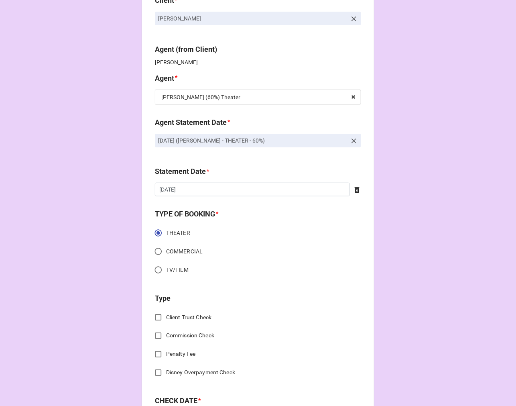
scroll to position [178, 0]
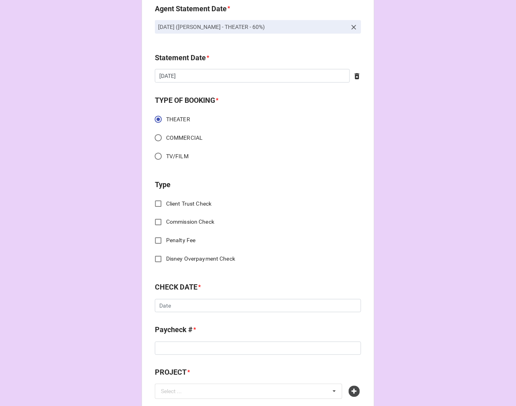
click at [154, 225] on input "Commission Check" at bounding box center [159, 222] width 16 height 16
checkbox input "true"
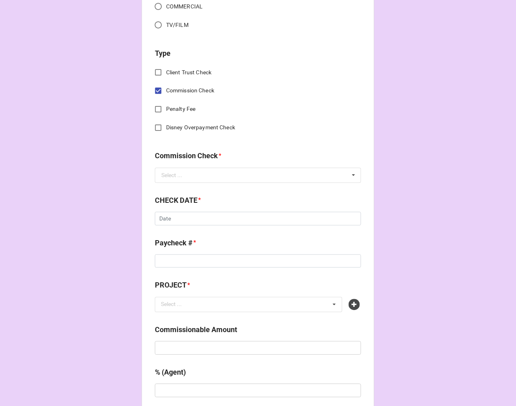
scroll to position [312, 0]
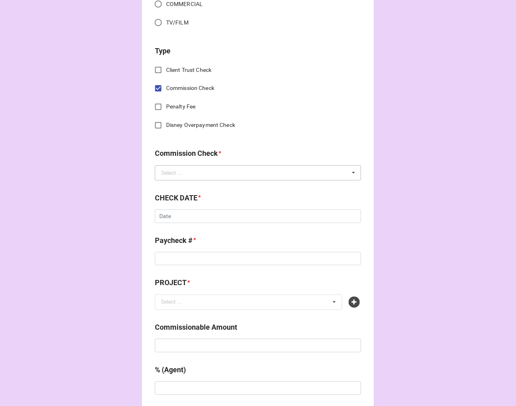
click at [177, 173] on div "Select ..." at bounding box center [171, 173] width 21 height 6
click at [171, 188] on span "FSE (Client)" at bounding box center [176, 188] width 29 height 6
click at [171, 222] on div "CHECK DATE * ‹ October 2025 › Su Mo Tu We Th Fr Sa 28 29 30 1 2 3 4 5 6 7 8 9 1…" at bounding box center [258, 211] width 206 height 36
click at [173, 221] on input "text" at bounding box center [258, 217] width 206 height 14
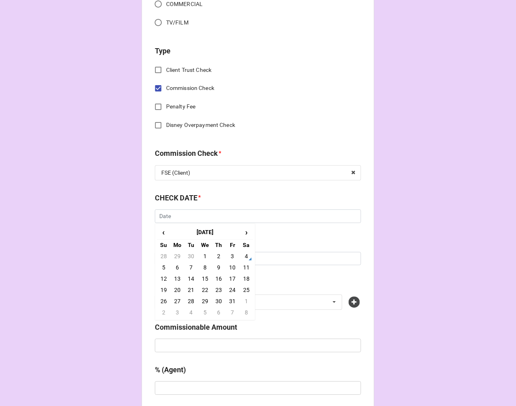
drag, startPoint x: 216, startPoint y: 256, endPoint x: 166, endPoint y: 257, distance: 49.8
click at [216, 257] on td "2" at bounding box center [219, 256] width 14 height 11
type input "[DATE]"
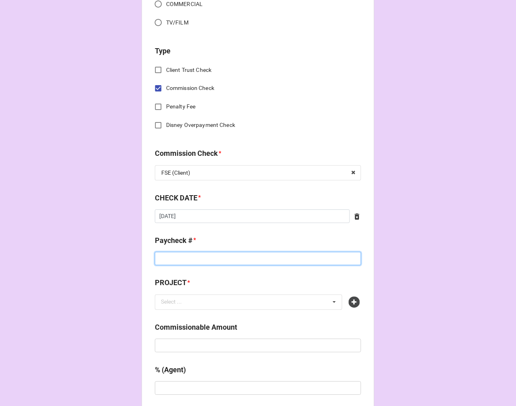
click at [165, 258] on input at bounding box center [258, 259] width 206 height 14
type input "ZELLE"
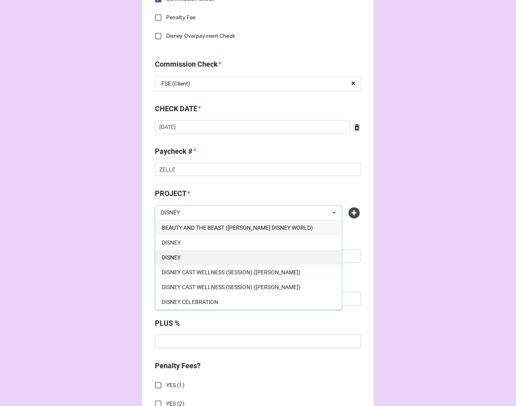
scroll to position [45, 0]
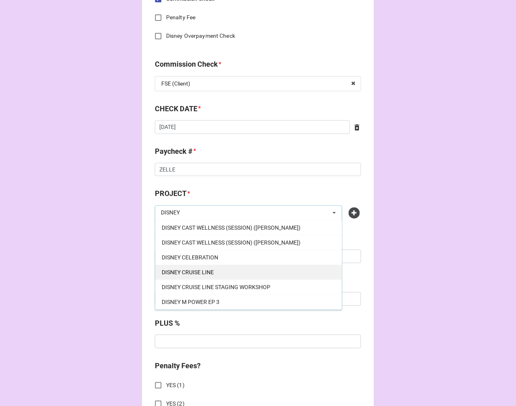
type input "DISNEY"
click at [211, 274] on div "DISNEY CRUISE LINE" at bounding box center [248, 272] width 187 height 15
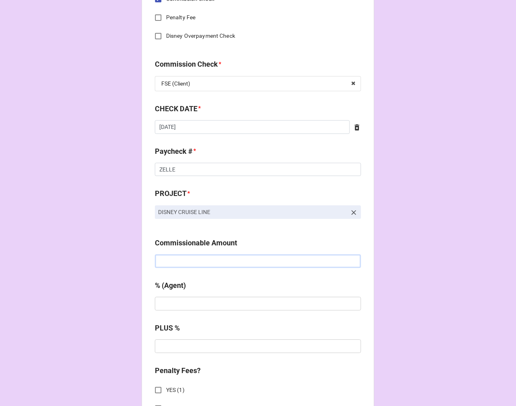
click at [189, 265] on input "text" at bounding box center [258, 261] width 206 height 14
type input "$1,500.00"
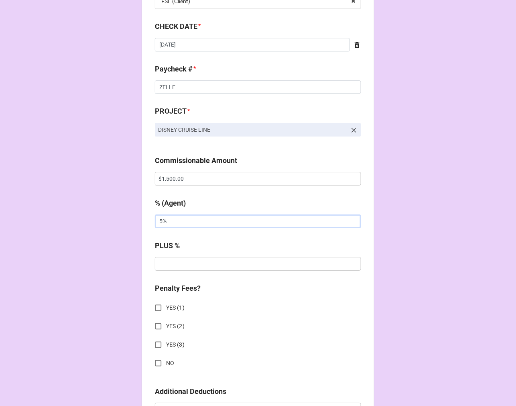
scroll to position [580, 0]
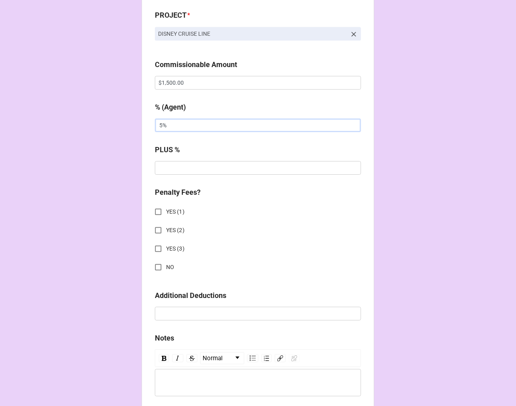
type input "5%"
click at [155, 267] on input "NO" at bounding box center [159, 267] width 16 height 16
checkbox input "true"
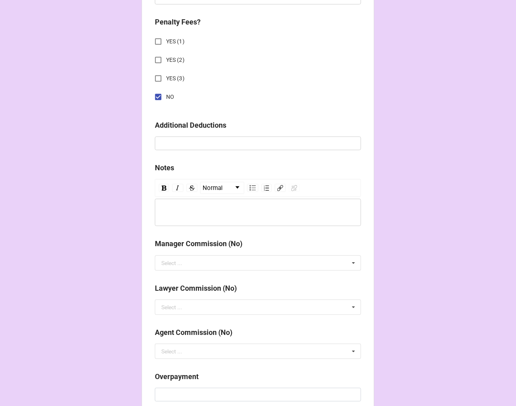
scroll to position [889, 0]
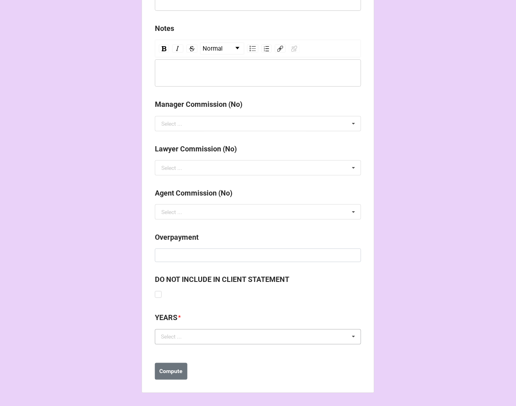
click at [173, 339] on div "Select ..." at bounding box center [176, 336] width 35 height 9
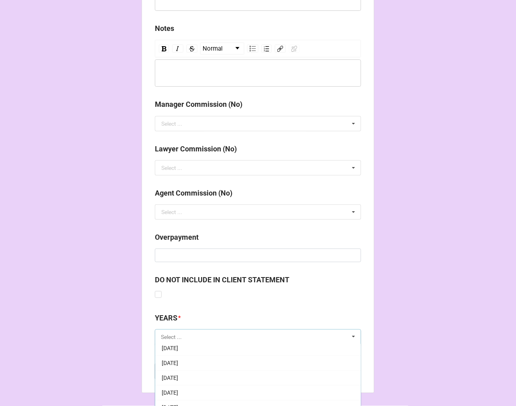
scroll to position [134, 0]
click at [178, 352] on span "[DATE]" at bounding box center [170, 351] width 16 height 6
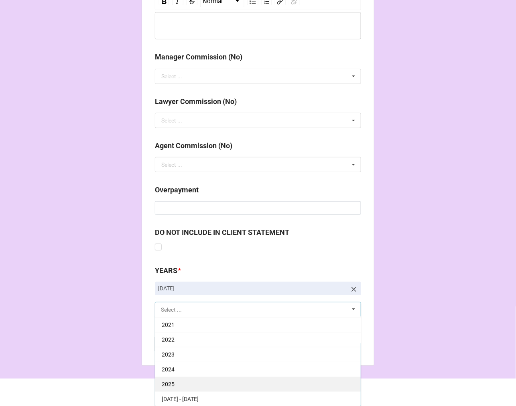
scroll to position [937, 0]
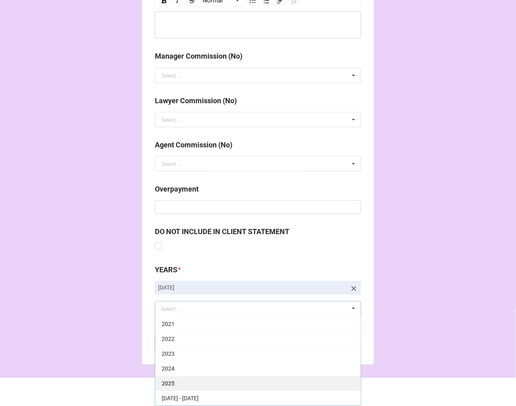
drag, startPoint x: 192, startPoint y: 385, endPoint x: 261, endPoint y: 356, distance: 74.7
click at [192, 385] on div "2025" at bounding box center [258, 383] width 206 height 15
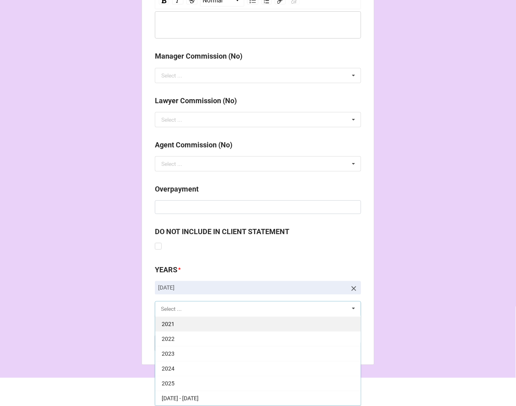
scroll to position [163, 0]
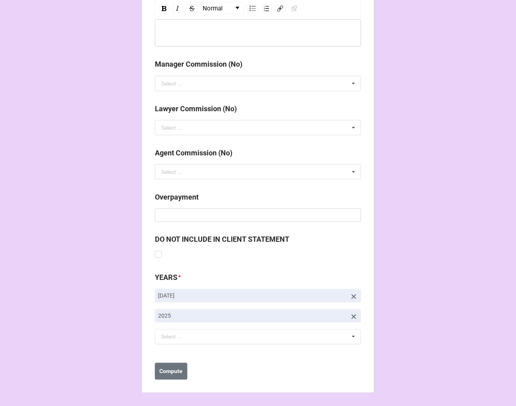
scroll to position [929, 0]
click at [176, 374] on b "Compute" at bounding box center [171, 371] width 23 height 8
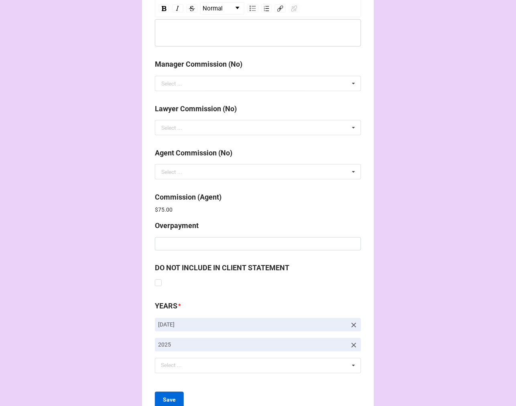
scroll to position [958, 0]
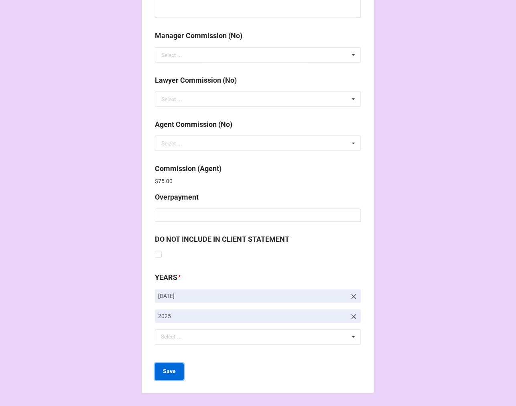
click at [167, 368] on b "Save" at bounding box center [169, 371] width 13 height 8
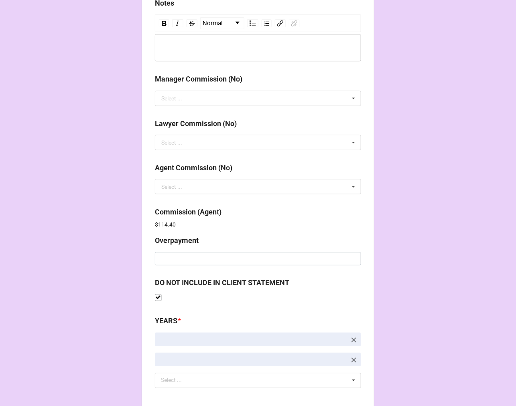
scroll to position [958, 0]
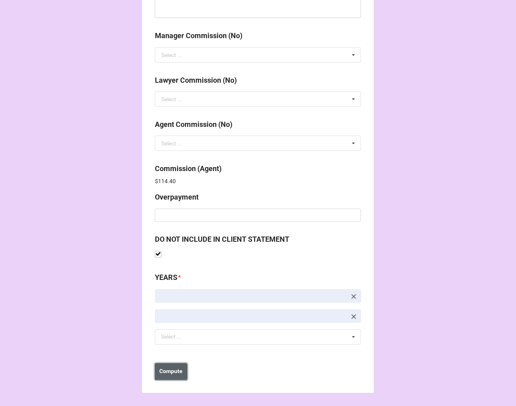
click at [174, 367] on button "Compute" at bounding box center [171, 371] width 33 height 17
click at [174, 375] on button "Save" at bounding box center [169, 371] width 29 height 17
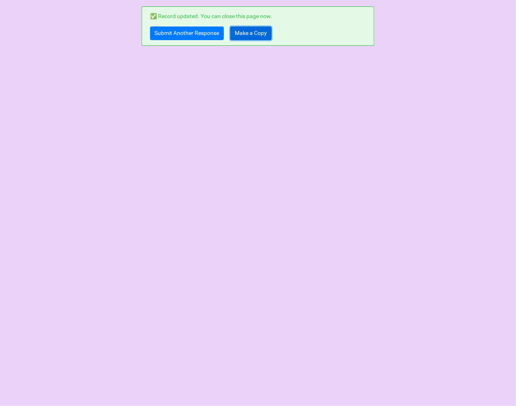
click at [255, 37] on link "Make a Copy" at bounding box center [250, 33] width 41 height 14
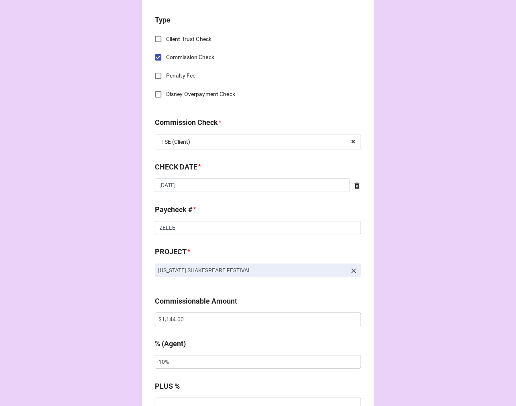
scroll to position [357, 0]
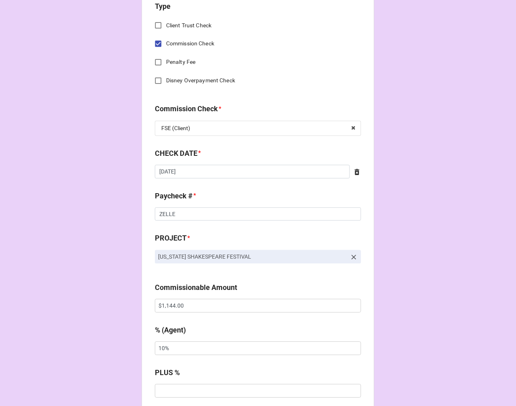
click at [356, 173] on icon at bounding box center [357, 172] width 8 height 8
click at [276, 177] on input "text" at bounding box center [258, 172] width 206 height 14
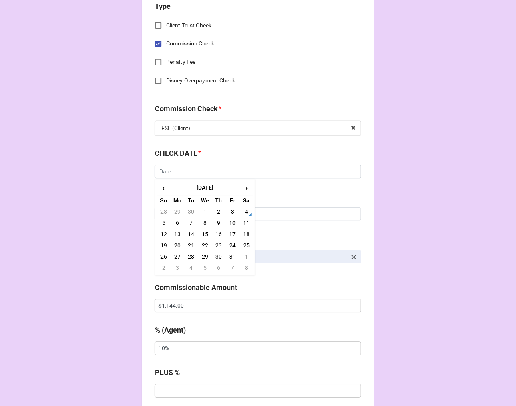
click at [221, 214] on td "2" at bounding box center [219, 211] width 14 height 11
type input "[DATE]"
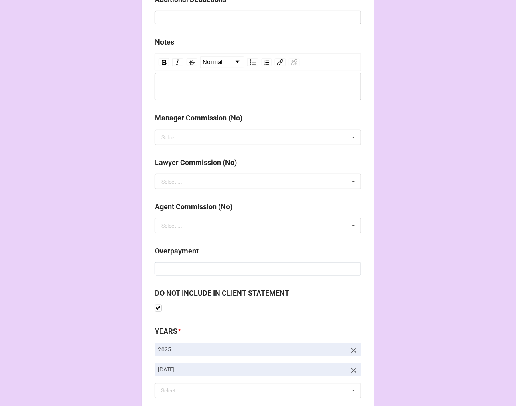
scroll to position [929, 0]
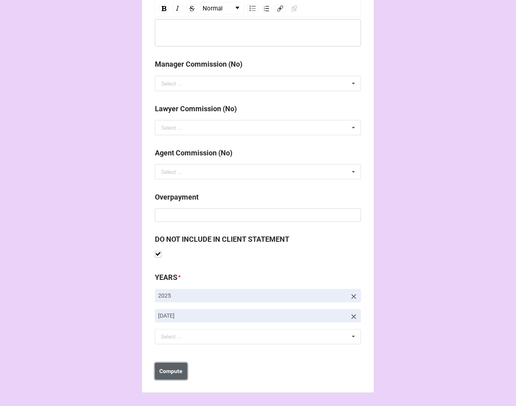
click at [179, 370] on b "Compute" at bounding box center [171, 371] width 23 height 8
click at [157, 228] on div "Overpayment" at bounding box center [258, 210] width 206 height 36
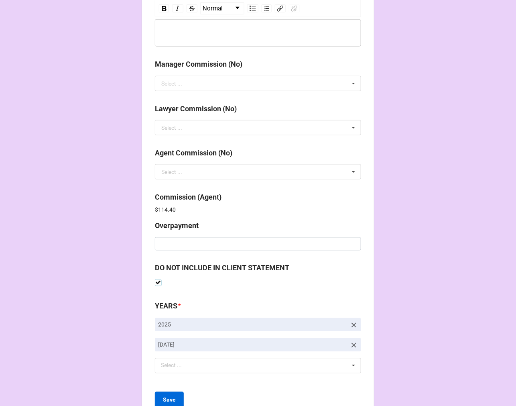
click at [156, 279] on label at bounding box center [158, 279] width 7 height 0
checkbox input "false"
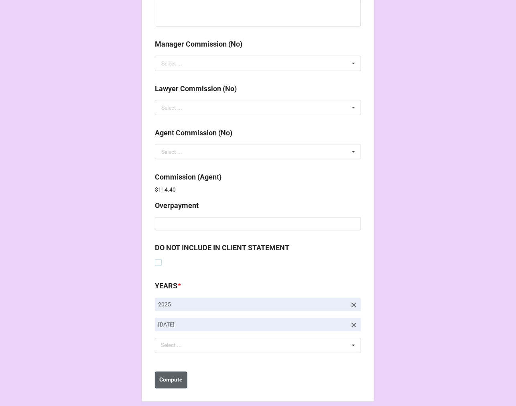
scroll to position [958, 0]
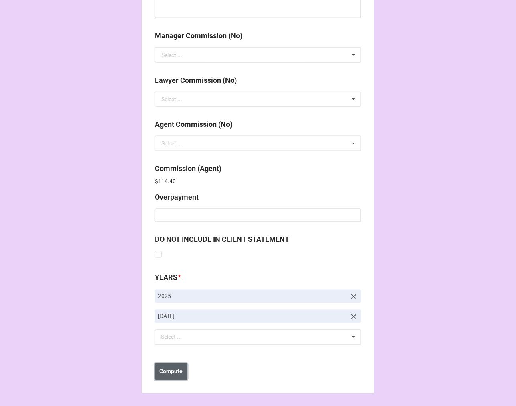
click at [171, 376] on button "Compute" at bounding box center [171, 371] width 33 height 17
click at [175, 368] on button "Save" at bounding box center [169, 371] width 29 height 17
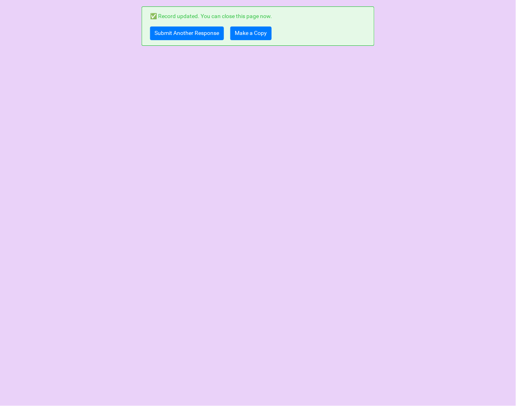
scroll to position [0, 0]
click at [165, 34] on link "Submit Another Response" at bounding box center [187, 33] width 74 height 14
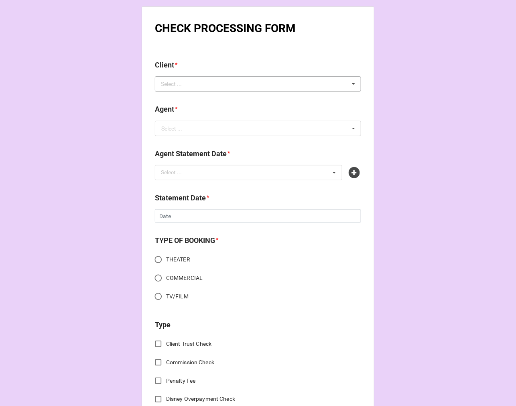
click at [179, 86] on div "Select ..." at bounding box center [176, 83] width 35 height 9
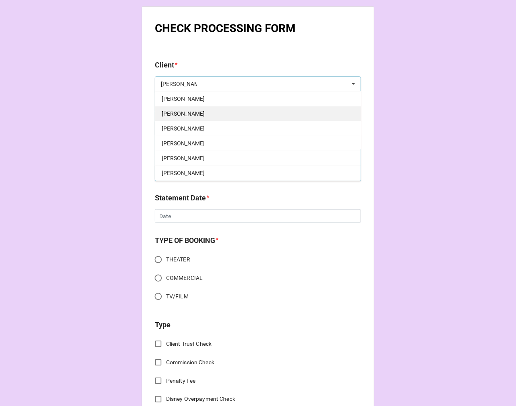
scroll to position [134, 0]
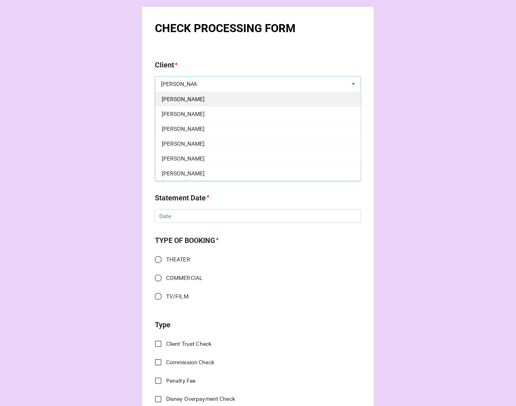
type input "[PERSON_NAME]"
click at [205, 101] on span "[PERSON_NAME]" at bounding box center [183, 99] width 43 height 6
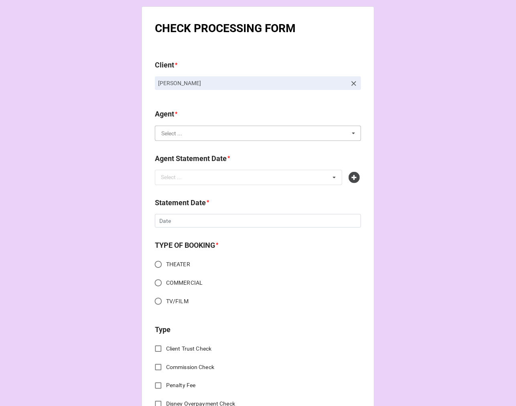
click at [213, 137] on input "text" at bounding box center [259, 133] width 206 height 14
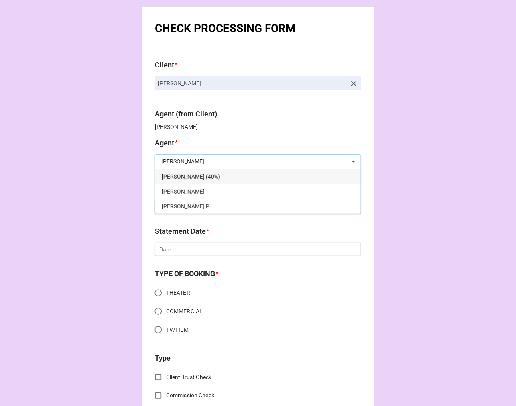
type input "[PERSON_NAME]"
click at [195, 208] on div "[PERSON_NAME] P" at bounding box center [258, 206] width 206 height 15
click at [195, 209] on div "Select ... No results found." at bounding box center [248, 205] width 187 height 15
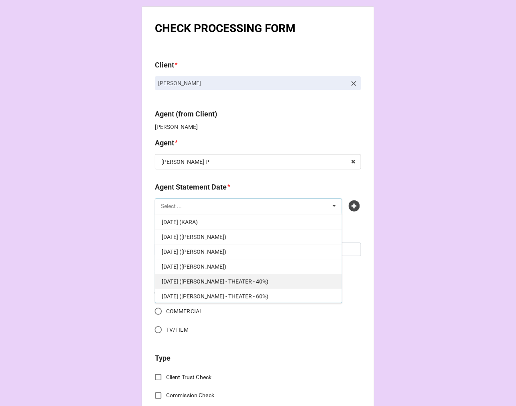
scroll to position [89, 0]
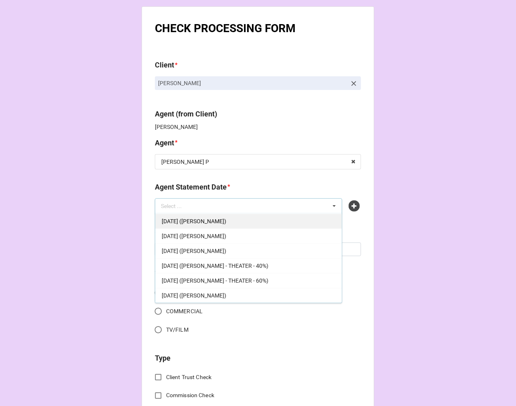
click at [226, 224] on span "[DATE] ([PERSON_NAME])" at bounding box center [194, 221] width 65 height 6
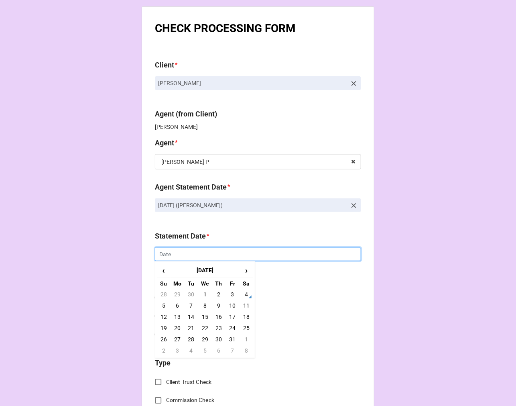
click at [185, 258] on input "text" at bounding box center [258, 254] width 206 height 14
click at [230, 315] on td "17" at bounding box center [233, 316] width 14 height 11
type input "[DATE]"
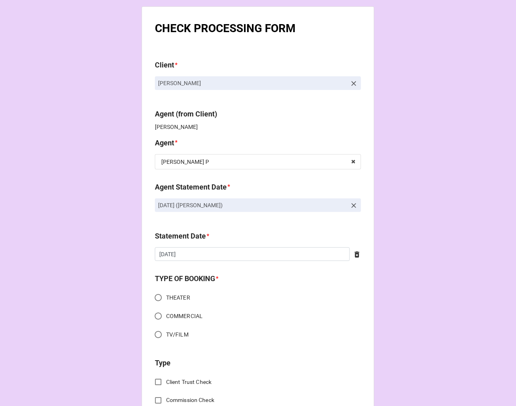
click at [159, 295] on input "THEATER" at bounding box center [159, 298] width 16 height 16
radio input "true"
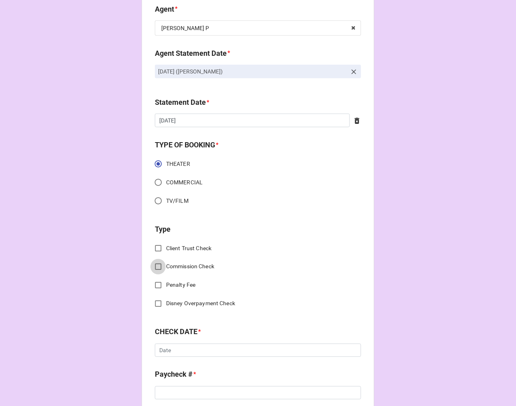
click at [158, 265] on input "Commission Check" at bounding box center [159, 267] width 16 height 16
checkbox input "true"
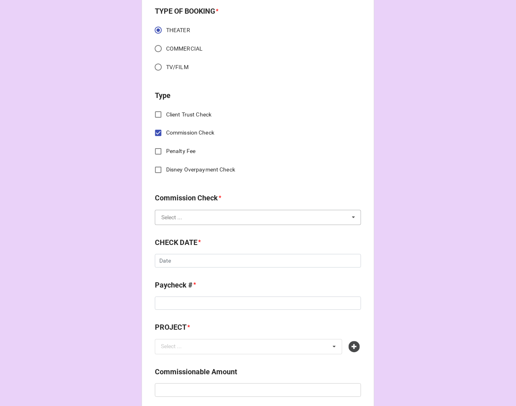
click at [172, 224] on input "text" at bounding box center [259, 217] width 206 height 14
click at [173, 231] on span "FSE (Client)" at bounding box center [176, 232] width 29 height 6
click at [177, 259] on input "text" at bounding box center [258, 261] width 206 height 14
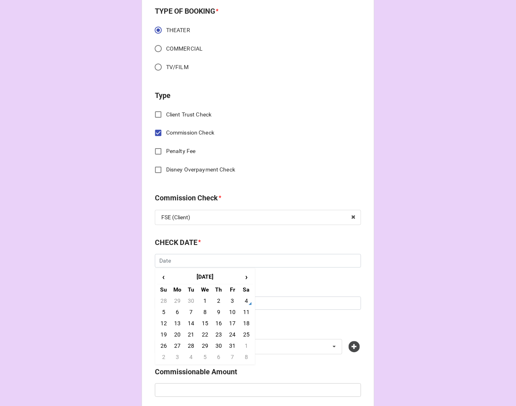
drag, startPoint x: 218, startPoint y: 298, endPoint x: 214, endPoint y: 295, distance: 5.5
click at [217, 298] on td "2" at bounding box center [219, 300] width 14 height 11
type input "[DATE]"
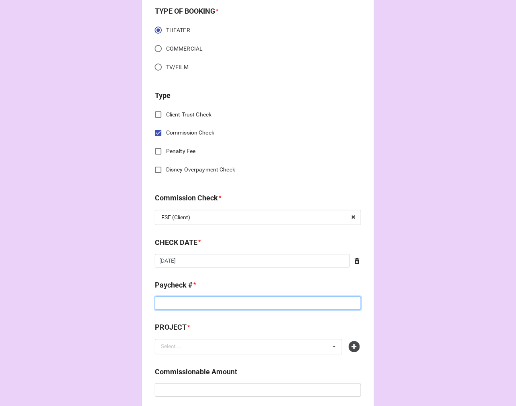
click at [189, 302] on input at bounding box center [258, 304] width 206 height 14
type input "ZELLE"
click at [349, 346] on icon at bounding box center [354, 346] width 11 height 11
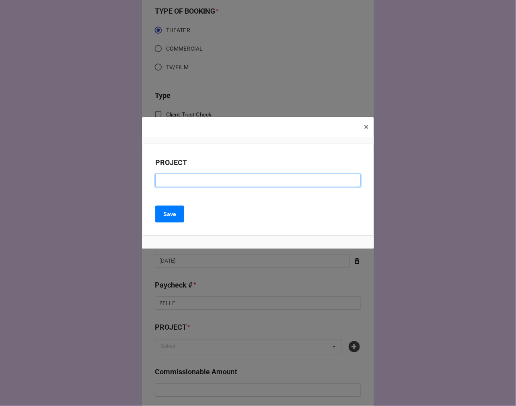
click at [168, 181] on input at bounding box center [258, 181] width 206 height 14
paste input "[PERSON_NAME] (THE [GEOGRAPHIC_DATA])"
type input "[PERSON_NAME] (THE [GEOGRAPHIC_DATA])"
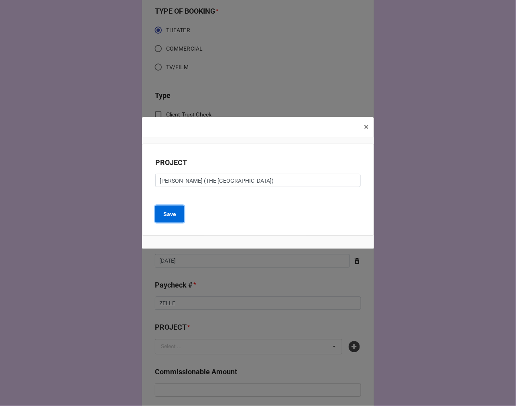
click at [172, 216] on b "Save" at bounding box center [169, 214] width 13 height 8
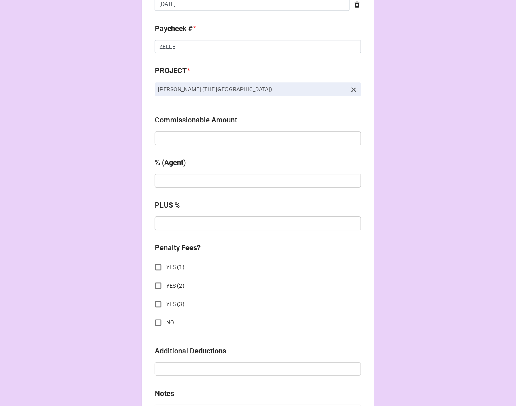
scroll to position [580, 0]
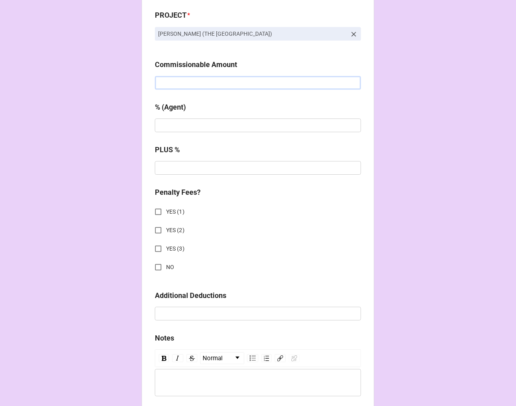
click at [181, 79] on input "text" at bounding box center [258, 83] width 206 height 14
type input "$400.00"
type input "5%"
click at [155, 267] on input "NO" at bounding box center [159, 267] width 16 height 16
checkbox input "true"
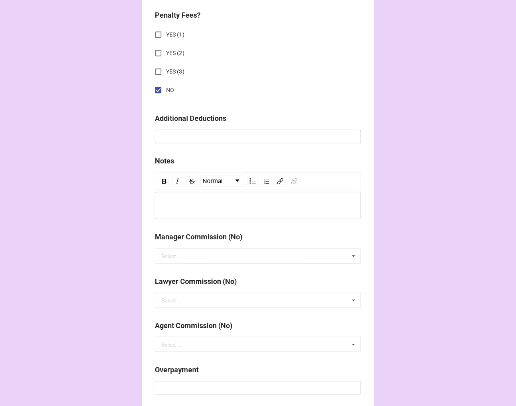
scroll to position [889, 0]
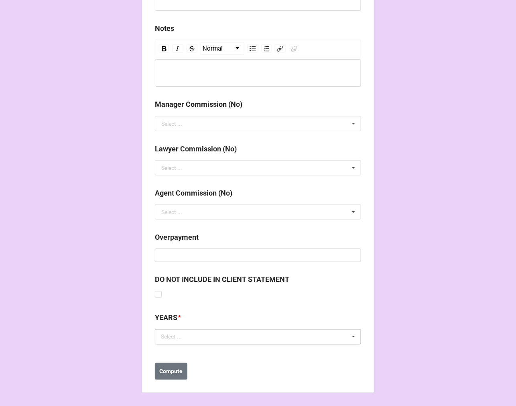
click at [217, 339] on div "Select ... No results found." at bounding box center [258, 336] width 206 height 15
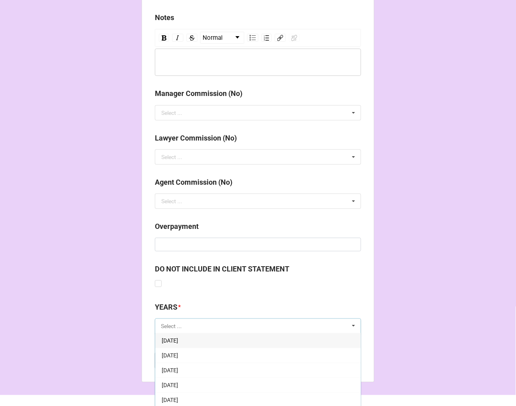
scroll to position [917, 0]
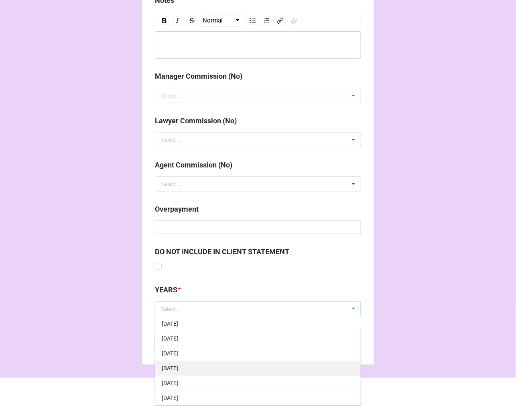
click at [204, 367] on div "[DATE]" at bounding box center [258, 368] width 206 height 15
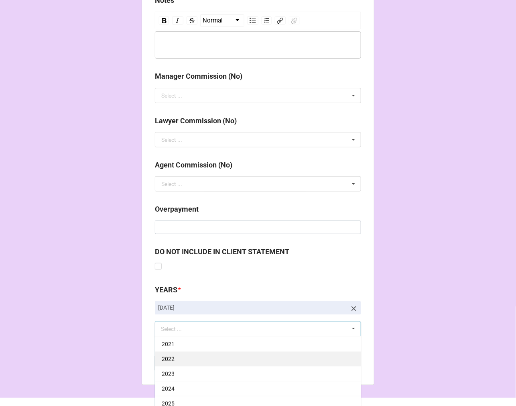
click at [184, 399] on div "2025" at bounding box center [258, 403] width 206 height 15
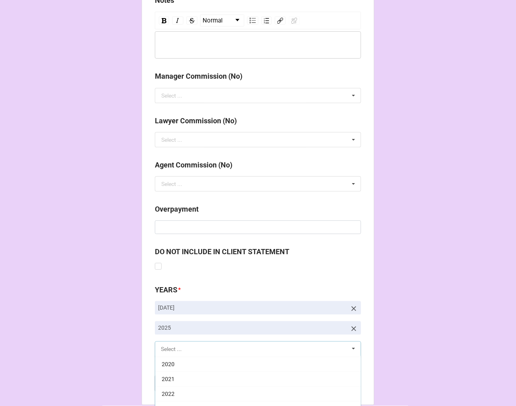
scroll to position [163, 0]
drag, startPoint x: 171, startPoint y: 387, endPoint x: 177, endPoint y: 377, distance: 11.6
click at [171, 387] on button "Compute" at bounding box center [171, 383] width 33 height 17
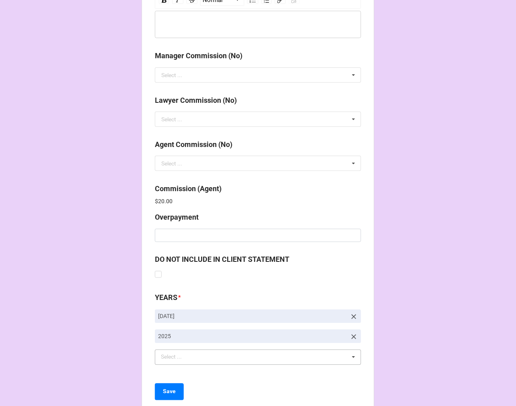
scroll to position [958, 0]
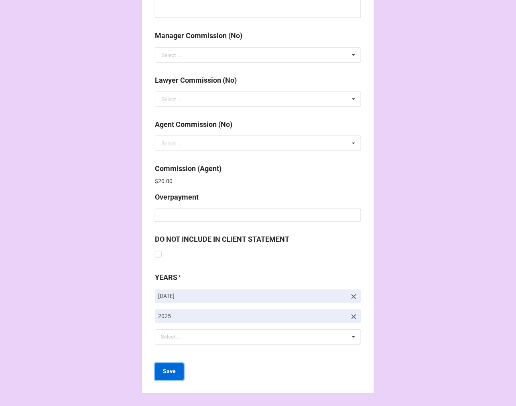
click at [170, 373] on b "Save" at bounding box center [169, 371] width 13 height 8
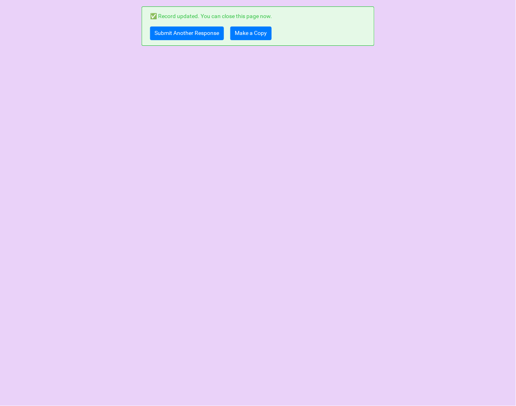
scroll to position [0, 0]
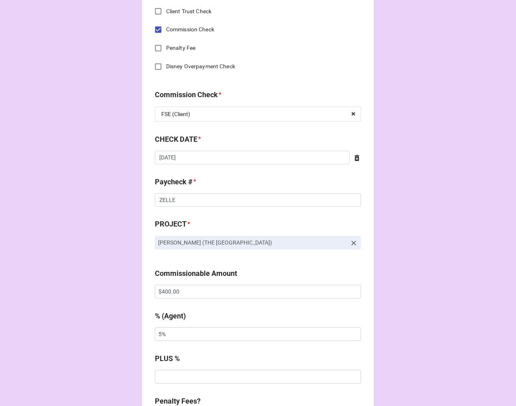
scroll to position [491, 0]
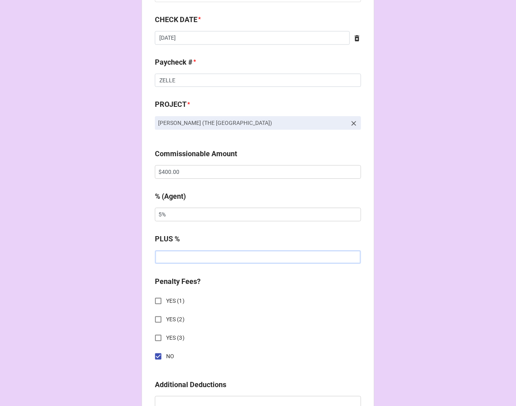
click at [189, 262] on input "text" at bounding box center [258, 257] width 206 height 14
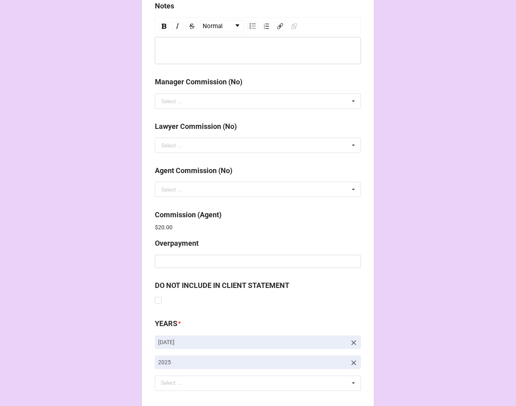
scroll to position [958, 0]
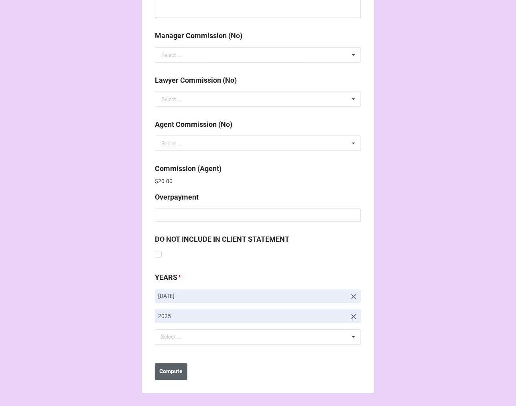
type input "5%"
click at [163, 376] on button "Compute" at bounding box center [171, 371] width 33 height 17
click at [169, 374] on b "Save" at bounding box center [169, 371] width 13 height 8
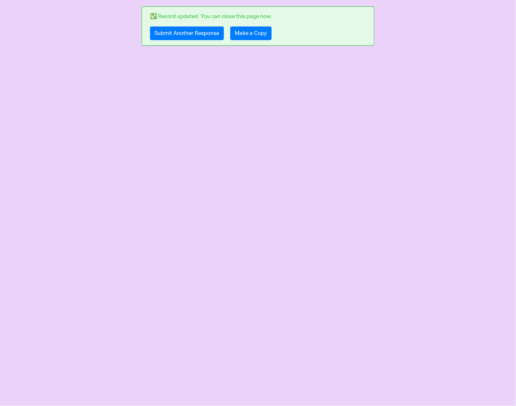
scroll to position [0, 0]
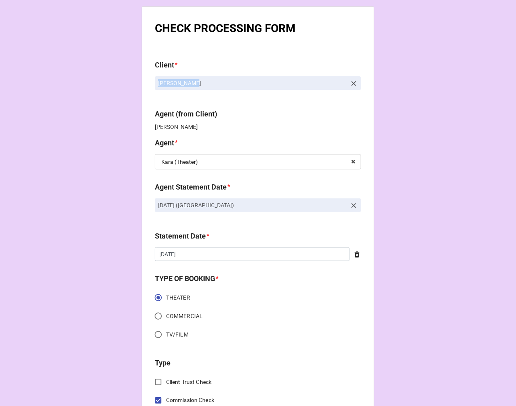
drag, startPoint x: 149, startPoint y: 85, endPoint x: 144, endPoint y: 84, distance: 5.3
copy p "Randal Keith"
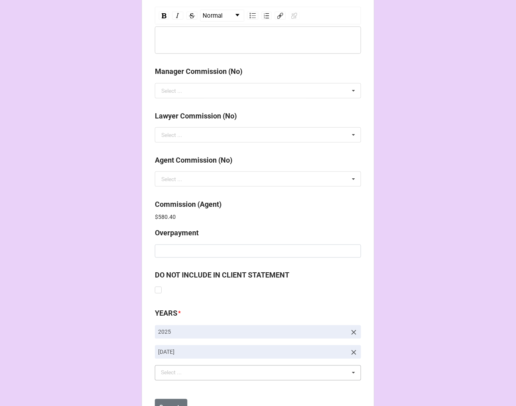
scroll to position [958, 0]
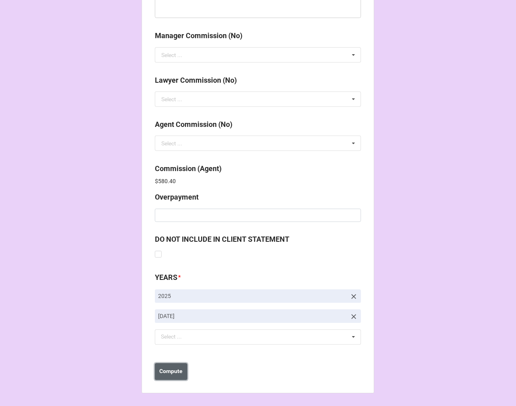
click at [177, 374] on b "Compute" at bounding box center [171, 371] width 23 height 8
click at [177, 374] on button "Save" at bounding box center [169, 371] width 29 height 17
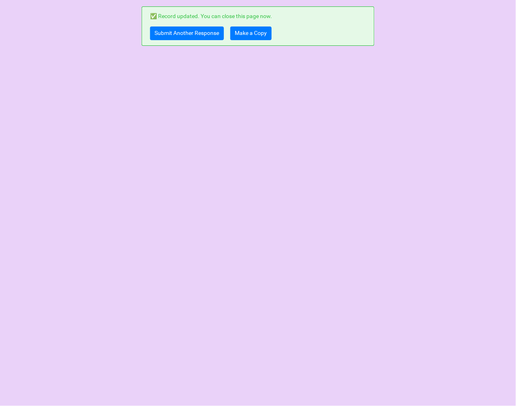
scroll to position [0, 0]
click at [250, 38] on link "Make a Copy" at bounding box center [250, 33] width 41 height 14
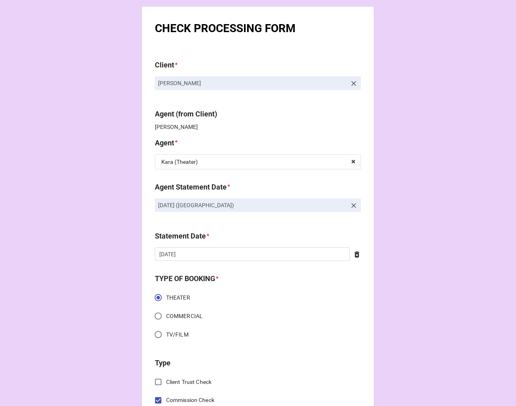
click at [352, 206] on icon at bounding box center [354, 205] width 5 height 5
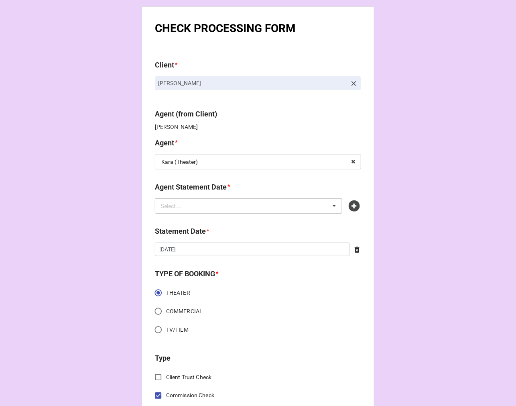
click at [283, 205] on div "Select ... No results found." at bounding box center [248, 205] width 187 height 15
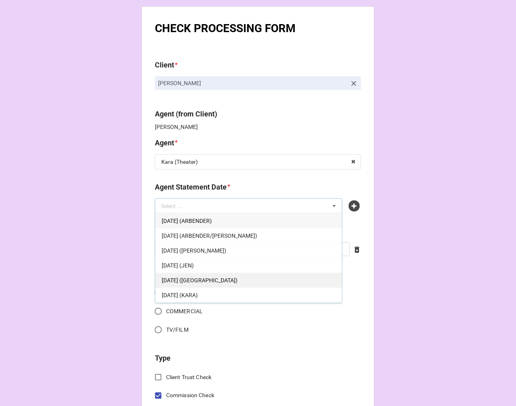
click at [255, 283] on div "[DATE] ([GEOGRAPHIC_DATA])" at bounding box center [248, 280] width 187 height 15
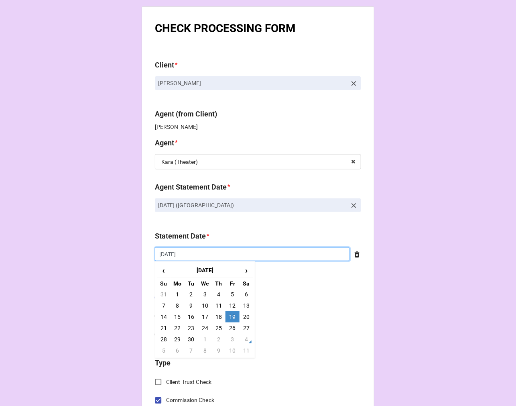
click at [208, 259] on input "9/19/2025" at bounding box center [252, 254] width 195 height 14
click at [245, 271] on span "›" at bounding box center [246, 270] width 13 height 13
click at [233, 315] on td "17" at bounding box center [233, 316] width 14 height 11
type input "[DATE]"
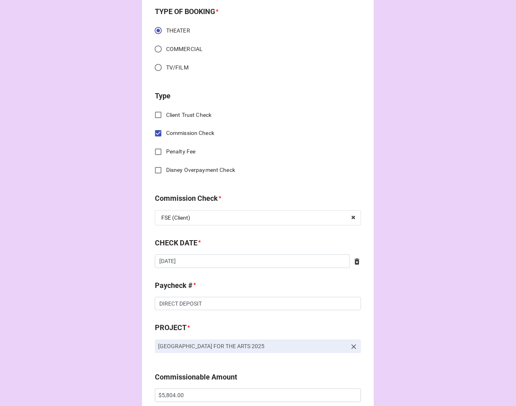
scroll to position [267, 0]
click at [254, 252] on div "CHECK DATE *" at bounding box center [258, 245] width 206 height 17
click at [248, 260] on input "9/5/2025" at bounding box center [252, 261] width 195 height 14
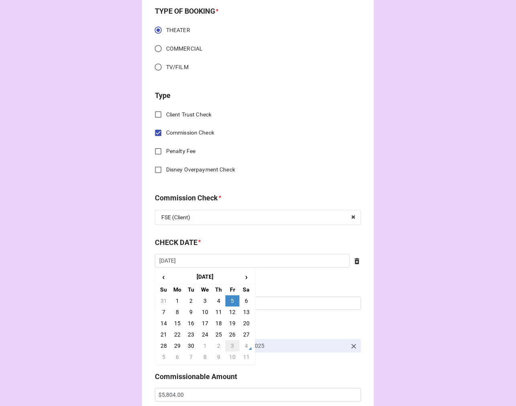
click at [229, 346] on td "3" at bounding box center [233, 345] width 14 height 11
type input "10/3/2025"
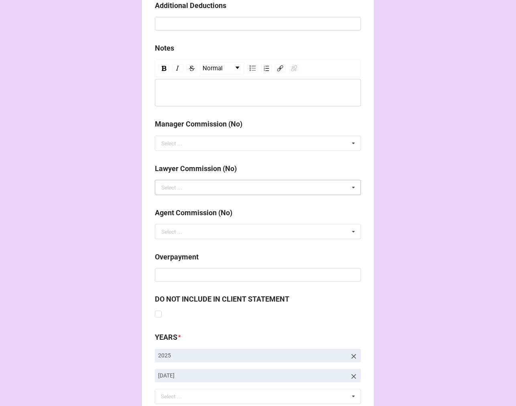
scroll to position [929, 0]
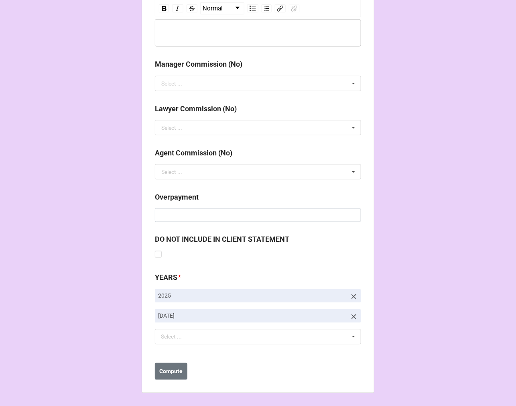
click at [352, 317] on icon at bounding box center [354, 316] width 5 height 5
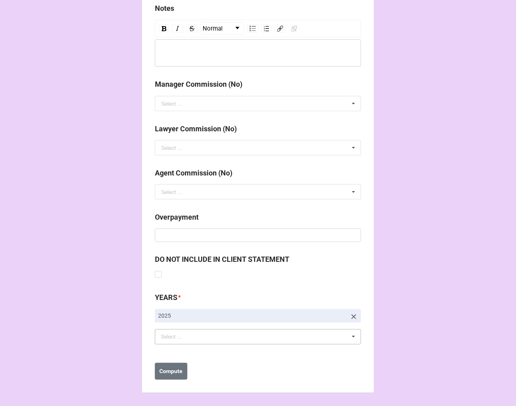
click at [245, 337] on div "Select ... No results found." at bounding box center [258, 336] width 206 height 15
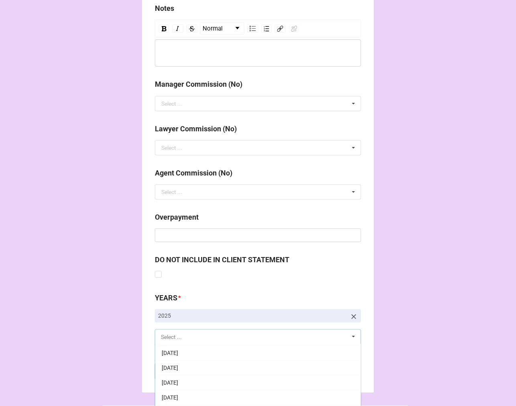
scroll to position [134, 0]
click at [204, 354] on div "[DATE]" at bounding box center [258, 351] width 206 height 15
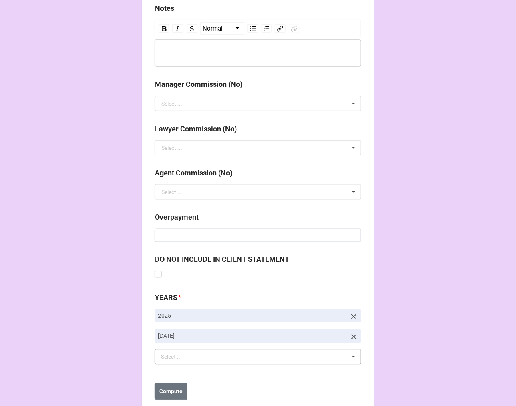
click at [177, 391] on b "Compute" at bounding box center [171, 391] width 23 height 8
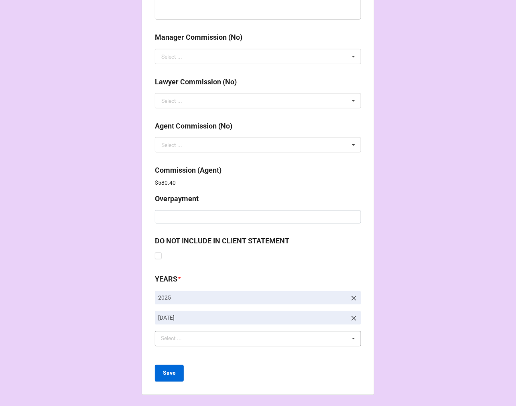
scroll to position [958, 0]
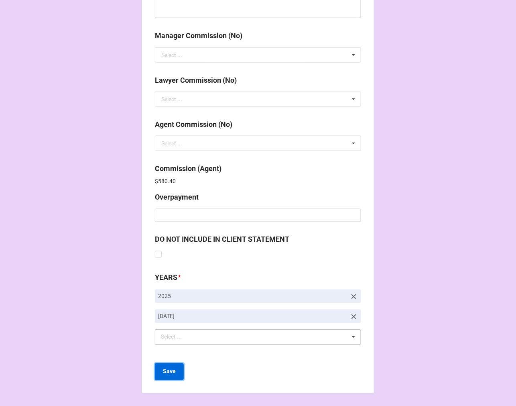
click at [163, 371] on b "Save" at bounding box center [169, 371] width 13 height 8
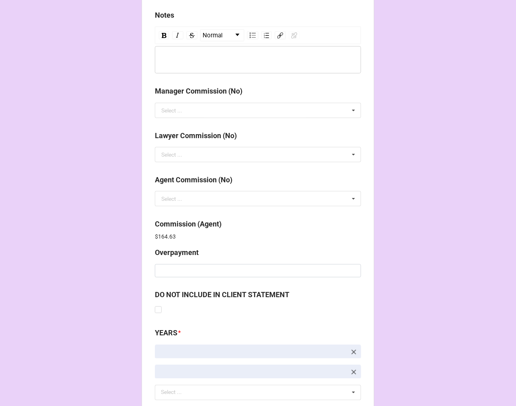
scroll to position [958, 0]
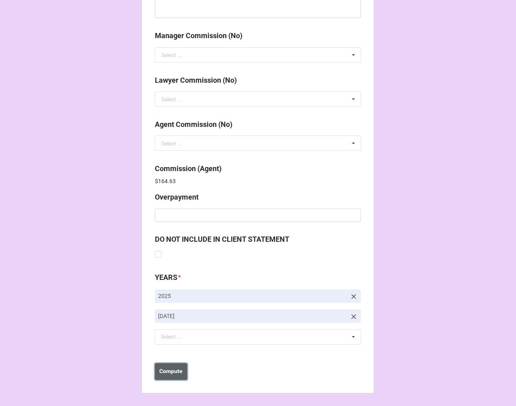
click at [175, 372] on b "Compute" at bounding box center [171, 371] width 23 height 8
click at [171, 372] on b "Save" at bounding box center [169, 371] width 13 height 8
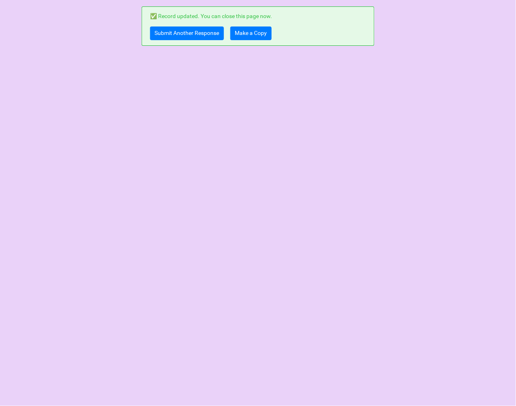
scroll to position [0, 0]
click at [246, 36] on link "Make a Copy" at bounding box center [250, 33] width 41 height 14
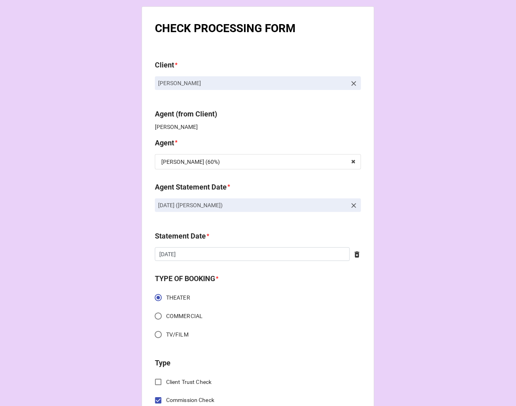
click at [352, 206] on icon at bounding box center [354, 205] width 5 height 5
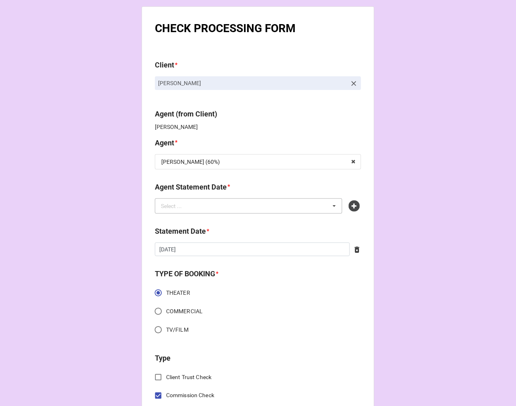
click at [276, 206] on div "Select ... No results found." at bounding box center [248, 205] width 187 height 15
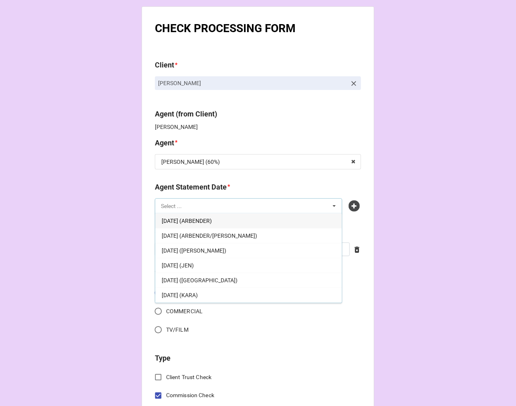
scroll to position [89, 0]
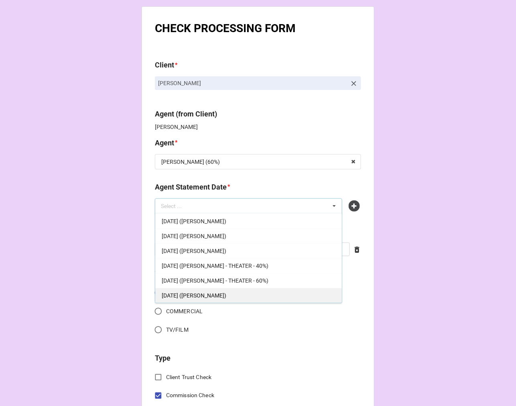
click at [218, 297] on span "[DATE] ([PERSON_NAME])" at bounding box center [194, 295] width 65 height 6
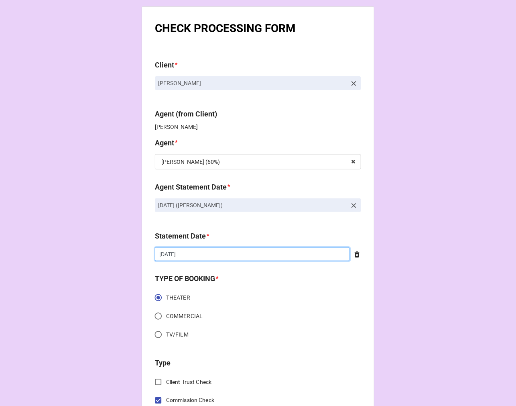
click at [196, 252] on input "[DATE]" at bounding box center [252, 254] width 195 height 14
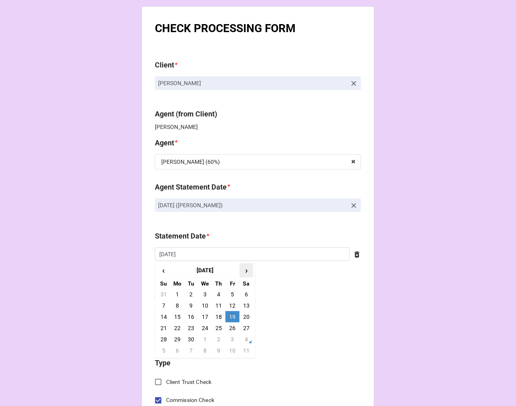
click at [245, 267] on span "›" at bounding box center [246, 270] width 13 height 13
click at [230, 318] on td "17" at bounding box center [233, 316] width 14 height 11
type input "[DATE]"
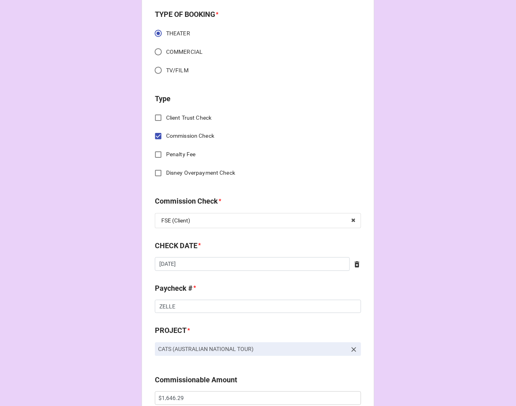
scroll to position [267, 0]
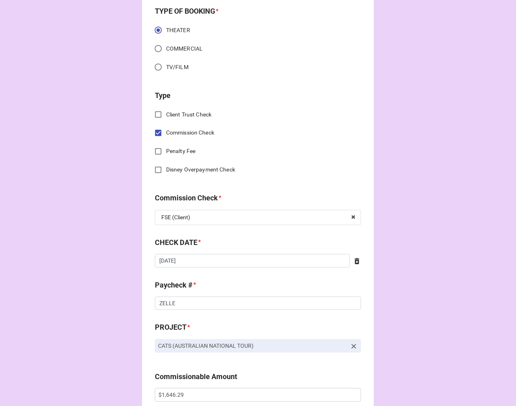
click at [355, 261] on icon at bounding box center [357, 261] width 8 height 8
click at [281, 259] on input "text" at bounding box center [258, 261] width 206 height 14
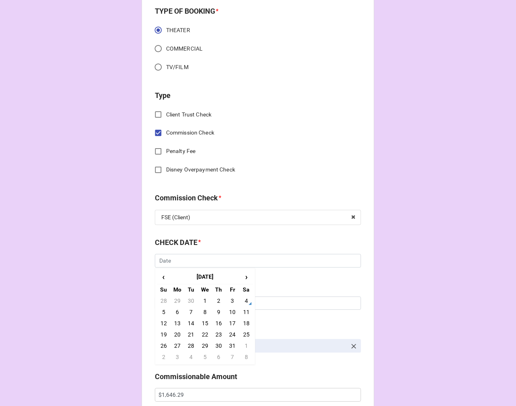
click at [215, 297] on td "2" at bounding box center [219, 300] width 14 height 11
type input "[DATE]"
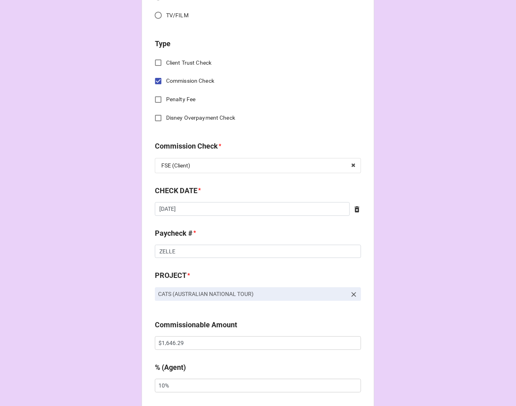
scroll to position [401, 0]
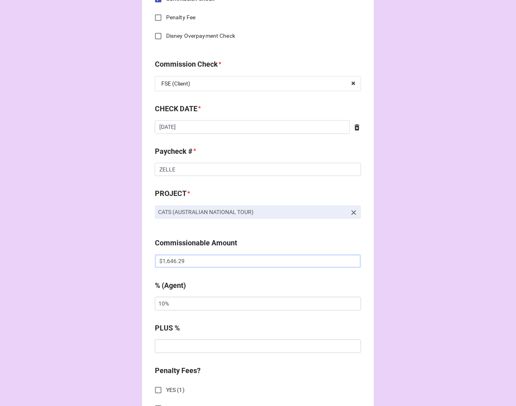
click at [175, 259] on input "$1,646.29" at bounding box center [258, 261] width 206 height 14
paste input "2,149.68"
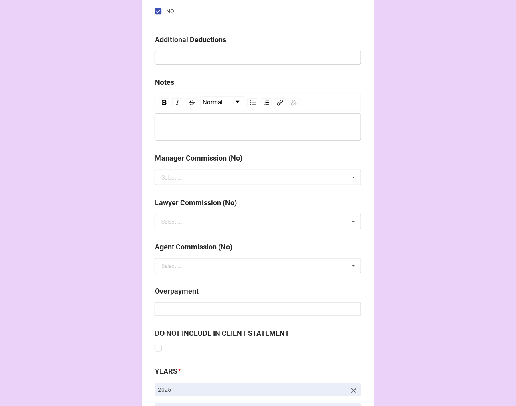
scroll to position [929, 0]
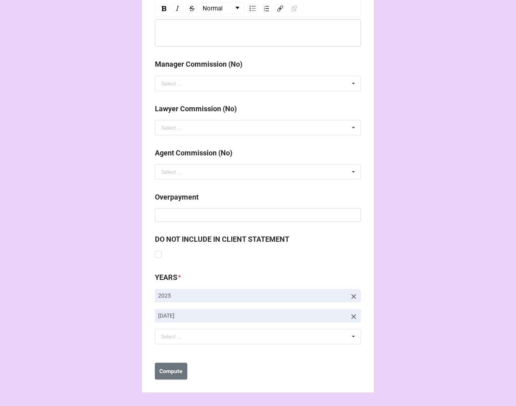
type input "$2,149.68"
click at [353, 314] on icon at bounding box center [354, 317] width 8 height 8
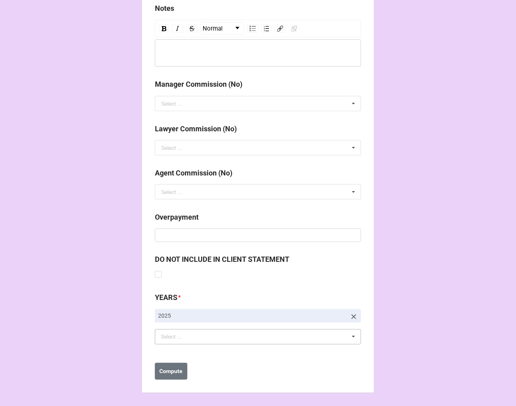
click at [251, 332] on div "Select ... No results found." at bounding box center [258, 336] width 206 height 15
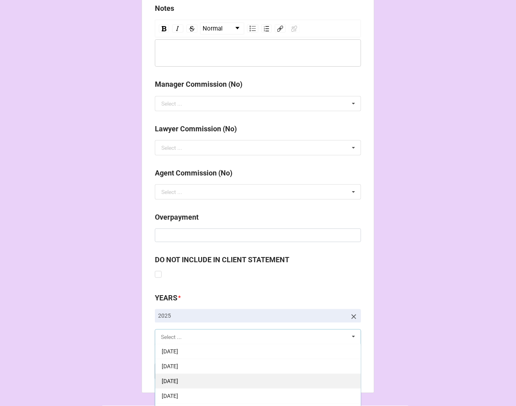
scroll to position [89, 0]
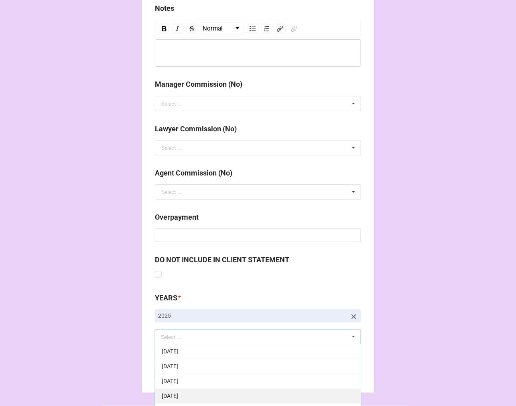
click at [178, 395] on span "[DATE]" at bounding box center [170, 396] width 16 height 6
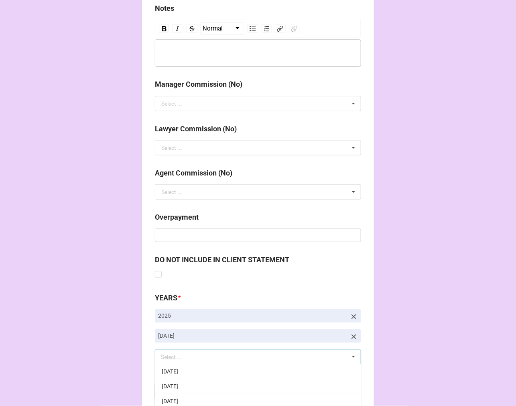
click at [167, 388] on b "Compute" at bounding box center [171, 391] width 23 height 8
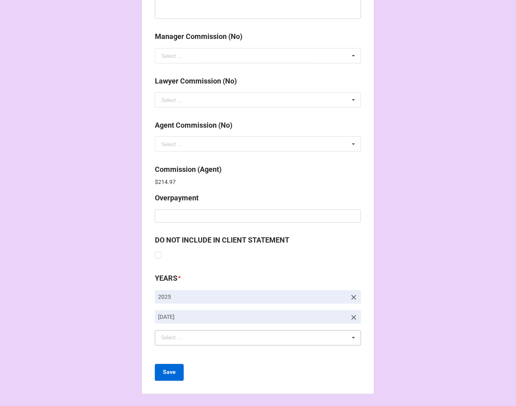
scroll to position [958, 0]
click at [170, 372] on b "Save" at bounding box center [169, 371] width 13 height 8
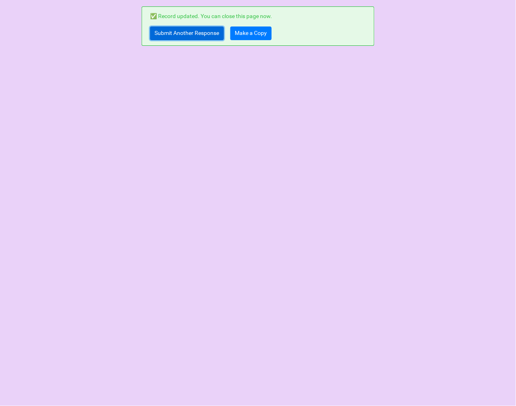
click at [175, 33] on link "Submit Another Response" at bounding box center [187, 33] width 74 height 14
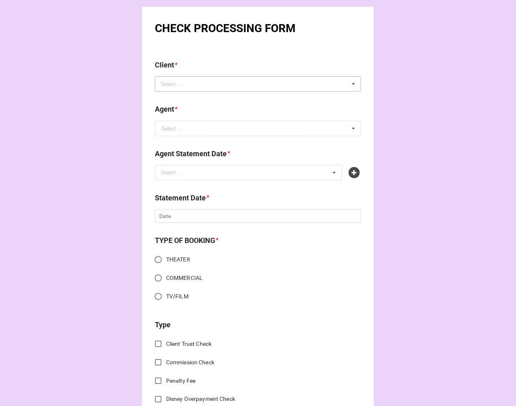
click at [192, 77] on div "Select ... No results found." at bounding box center [258, 83] width 206 height 15
type input "[PERSON_NAME]"
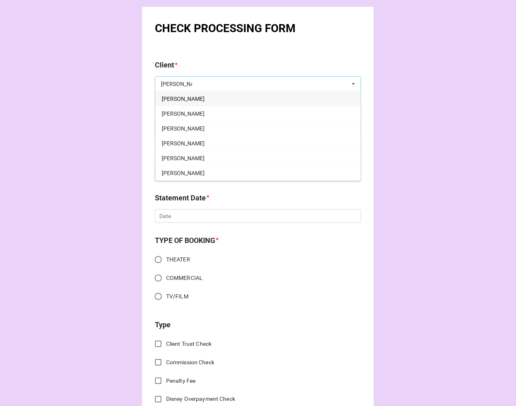
scroll to position [45, 0]
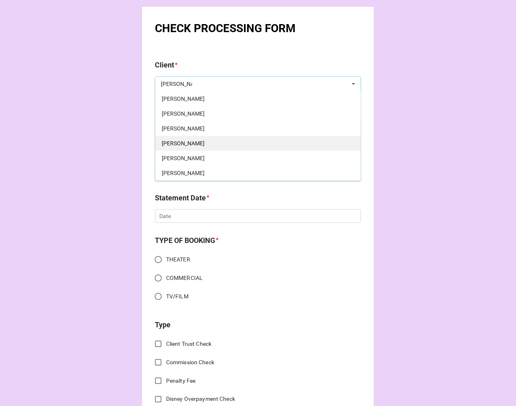
click at [213, 144] on div "[PERSON_NAME]" at bounding box center [258, 143] width 206 height 15
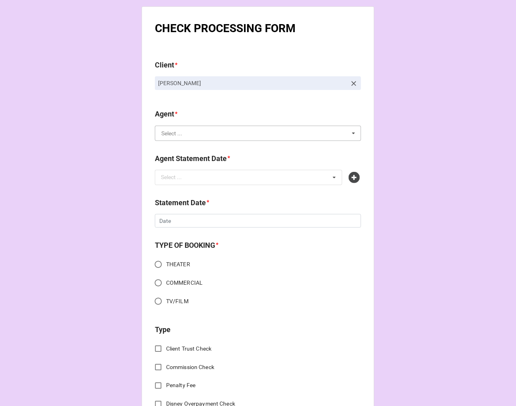
click at [192, 137] on input "text" at bounding box center [259, 133] width 206 height 14
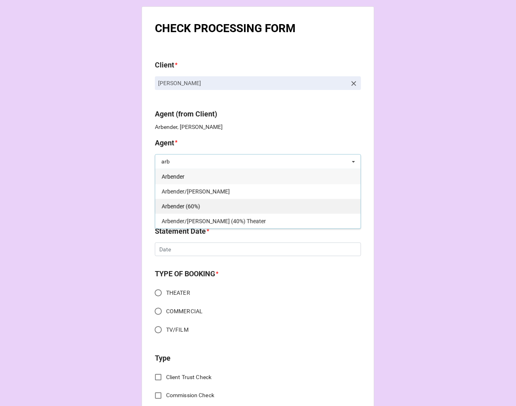
type input "arb"
click at [206, 204] on div "Arbender (60%)" at bounding box center [258, 206] width 206 height 15
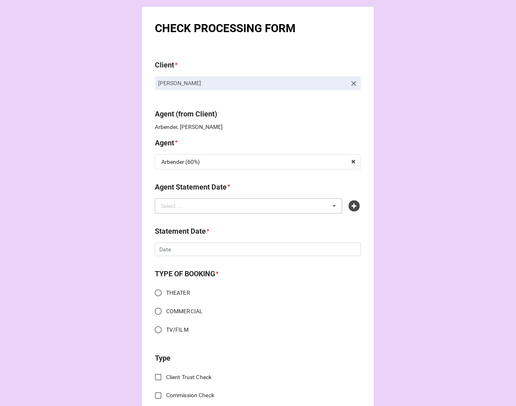
click at [200, 202] on div "Select ... No results found." at bounding box center [248, 205] width 187 height 15
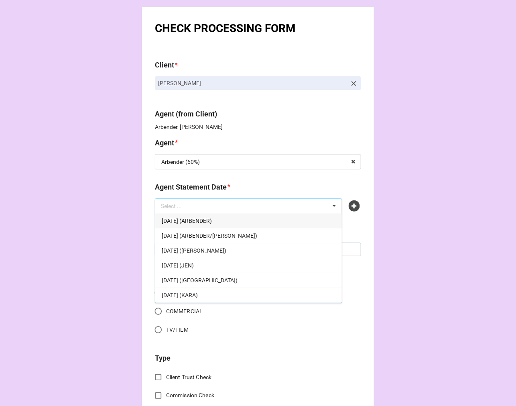
click at [212, 220] on span "[DATE] (ARBENDER)" at bounding box center [187, 221] width 50 height 6
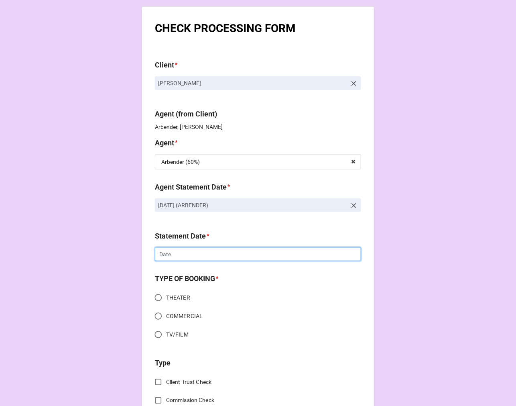
click at [185, 258] on input "text" at bounding box center [258, 254] width 206 height 14
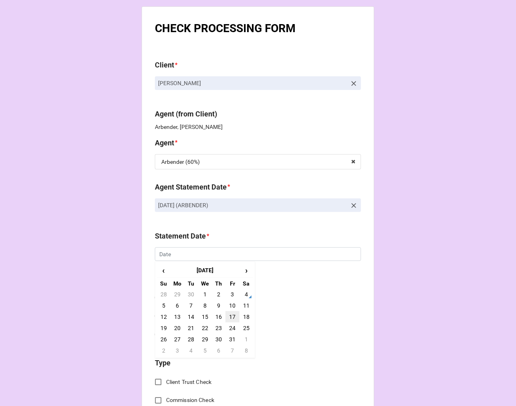
click at [232, 317] on td "17" at bounding box center [233, 316] width 14 height 11
type input "[DATE]"
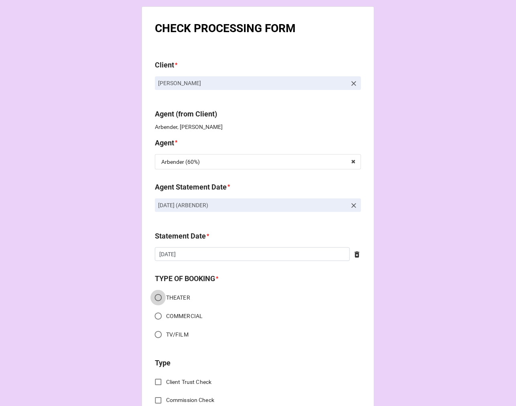
drag, startPoint x: 157, startPoint y: 294, endPoint x: 199, endPoint y: 297, distance: 41.8
click at [157, 294] on input "THEATER" at bounding box center [159, 298] width 16 height 16
radio input "true"
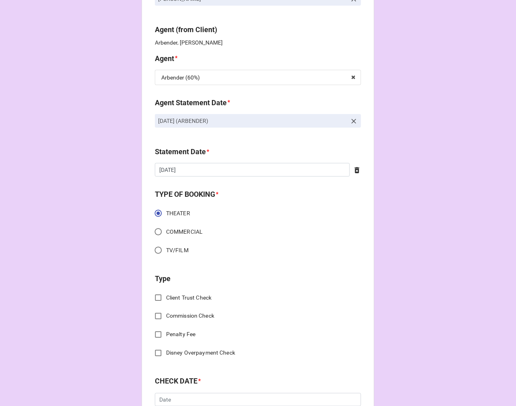
scroll to position [223, 0]
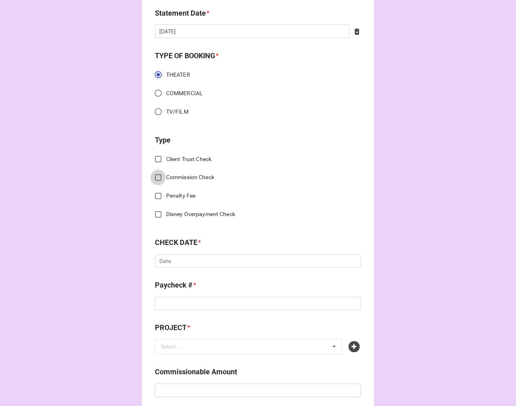
click at [160, 179] on input "Commission Check" at bounding box center [159, 178] width 16 height 16
checkbox input "true"
click at [170, 263] on div "Select ..." at bounding box center [171, 262] width 21 height 6
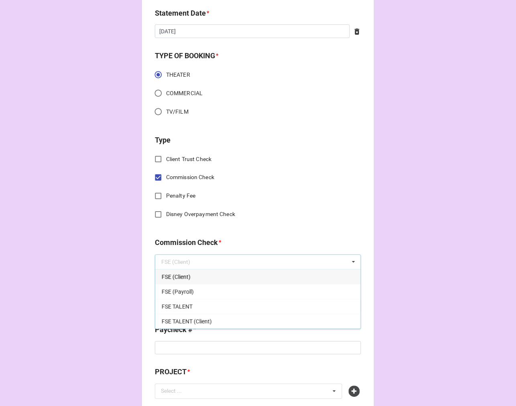
click at [174, 275] on span "FSE (Client)" at bounding box center [176, 277] width 29 height 6
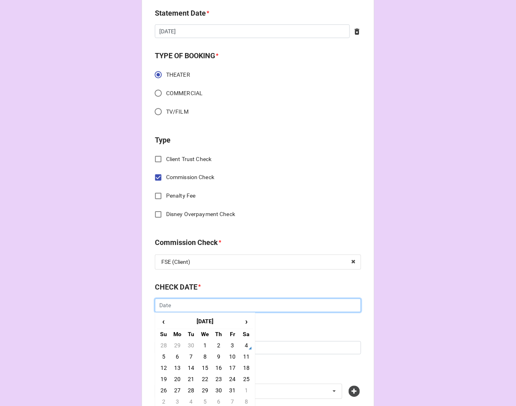
click at [178, 304] on input "text" at bounding box center [258, 306] width 206 height 14
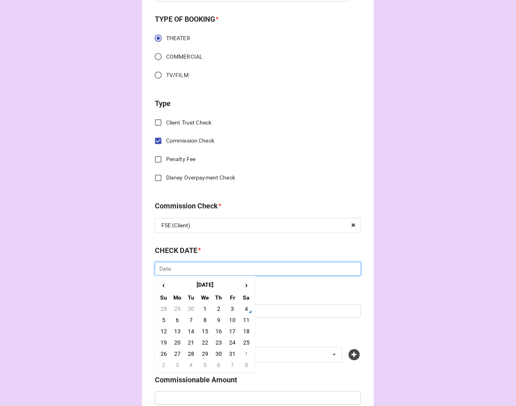
scroll to position [312, 0]
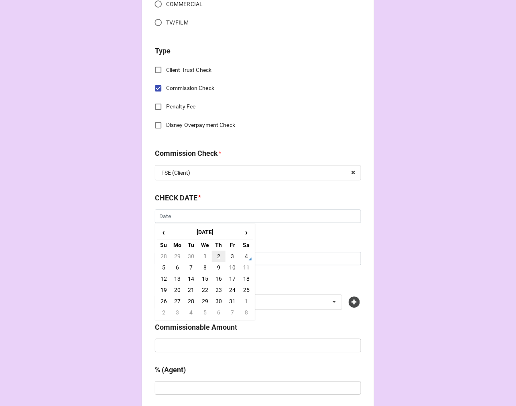
click at [215, 258] on td "2" at bounding box center [219, 256] width 14 height 11
type input "[DATE]"
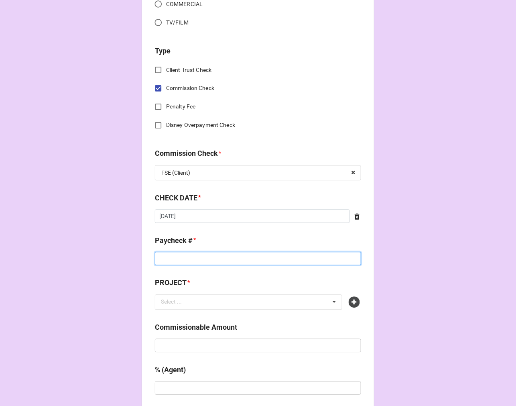
click at [175, 258] on input at bounding box center [258, 259] width 206 height 14
type input "ZELLE"
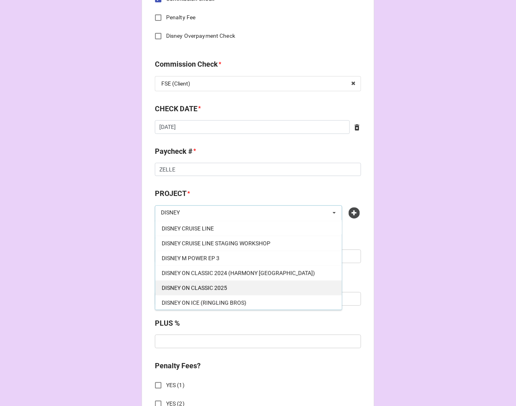
scroll to position [89, 0]
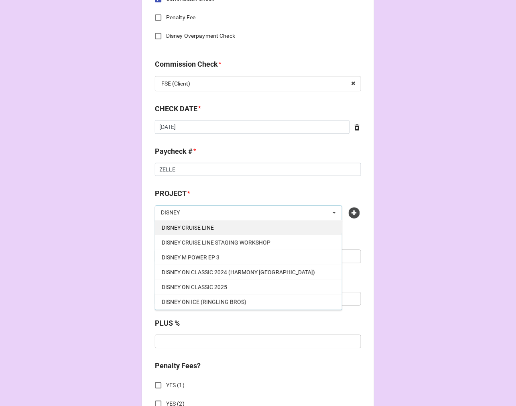
type input "DISNEY"
click at [206, 226] on span "DISNEY CRUISE LINE" at bounding box center [188, 227] width 52 height 6
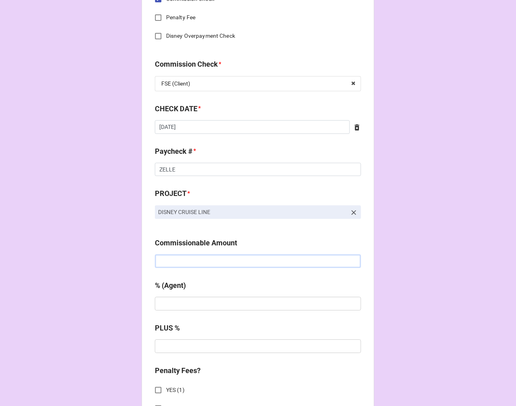
click at [193, 261] on input "text" at bounding box center [258, 261] width 206 height 14
paste input "$1,007.14"
type input "$1,007.14"
click at [183, 302] on input "text" at bounding box center [258, 304] width 206 height 14
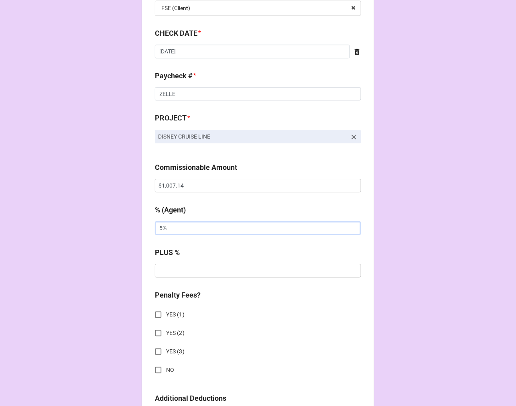
scroll to position [624, 0]
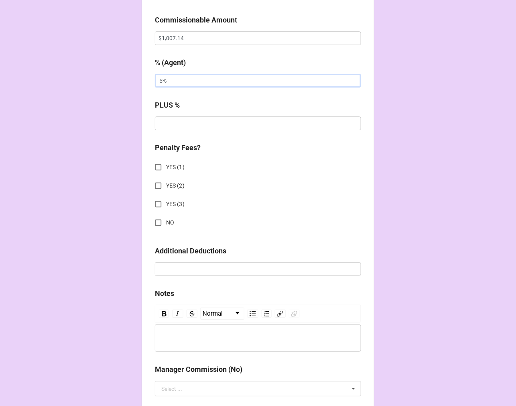
type input "5%"
click at [159, 223] on input "NO" at bounding box center [159, 223] width 16 height 16
checkbox input "true"
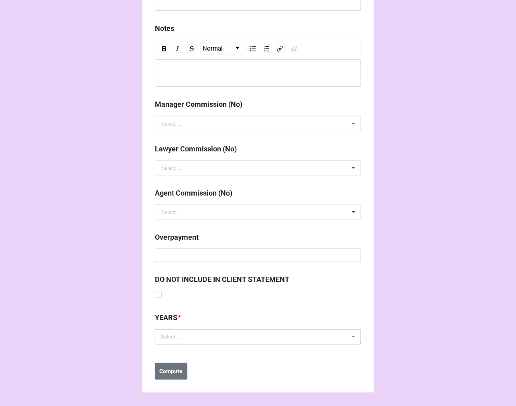
click at [220, 338] on div "Select ... No results found." at bounding box center [258, 336] width 206 height 15
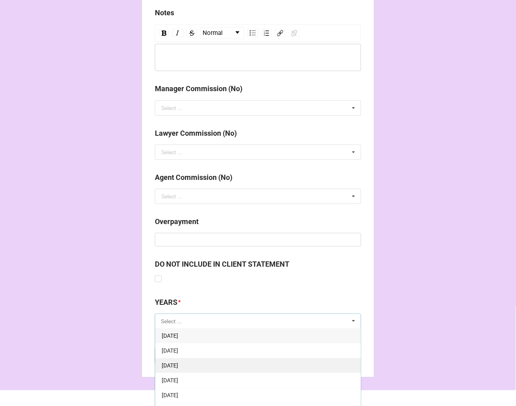
scroll to position [917, 0]
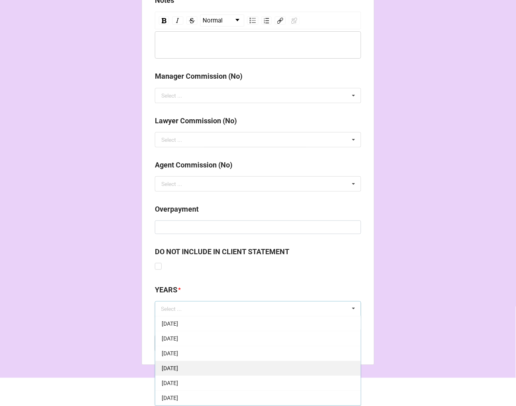
click at [178, 367] on span "[DATE]" at bounding box center [170, 368] width 16 height 6
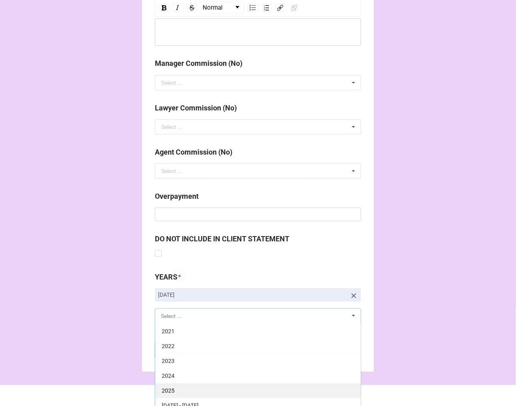
scroll to position [937, 0]
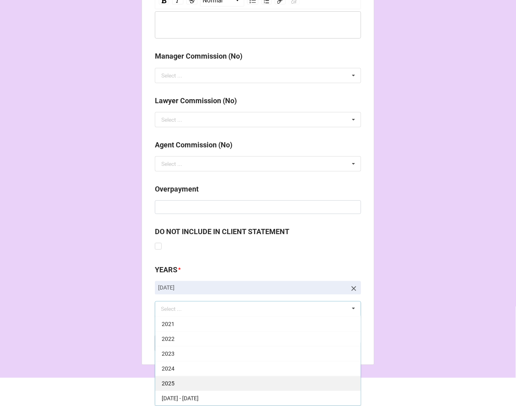
click at [176, 380] on div "2025" at bounding box center [258, 383] width 206 height 15
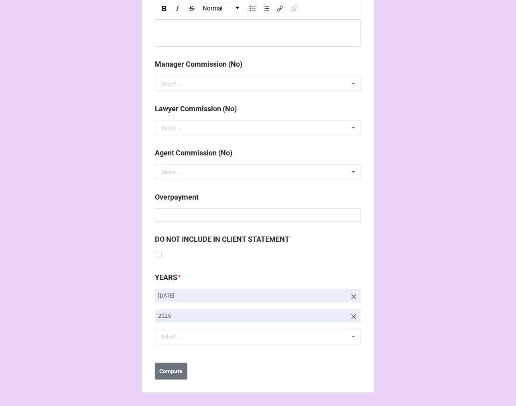
scroll to position [929, 0]
click at [169, 375] on b "Compute" at bounding box center [171, 371] width 23 height 8
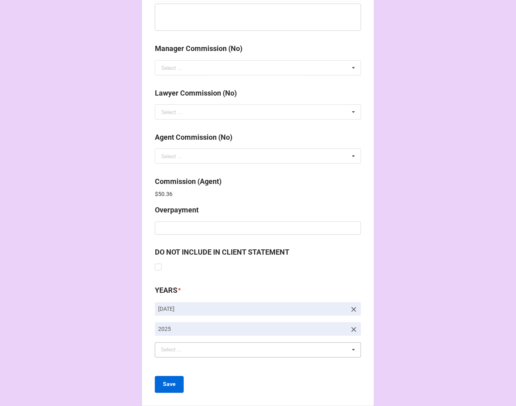
scroll to position [958, 0]
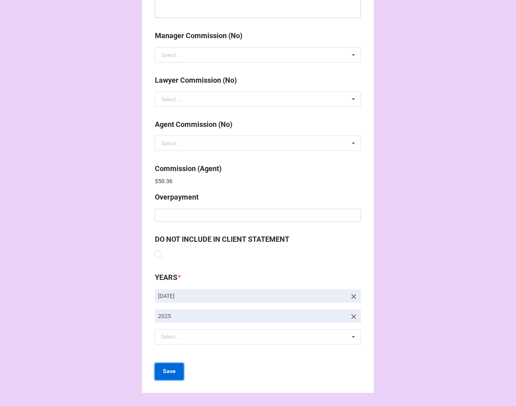
click at [165, 373] on b "Save" at bounding box center [169, 371] width 13 height 8
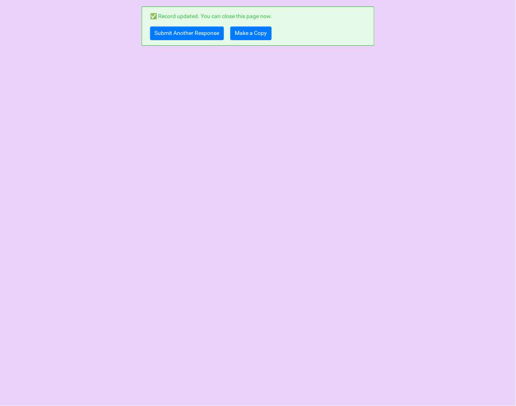
scroll to position [0, 0]
